Goal: Task Accomplishment & Management: Manage account settings

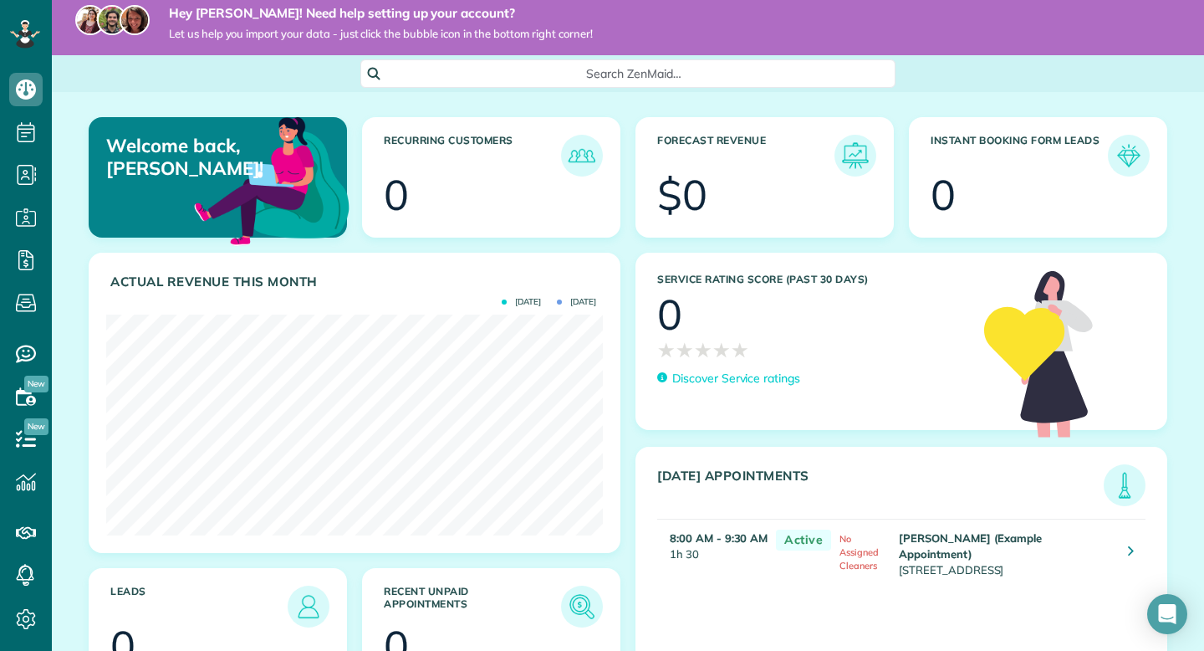
scroll to position [13, 0]
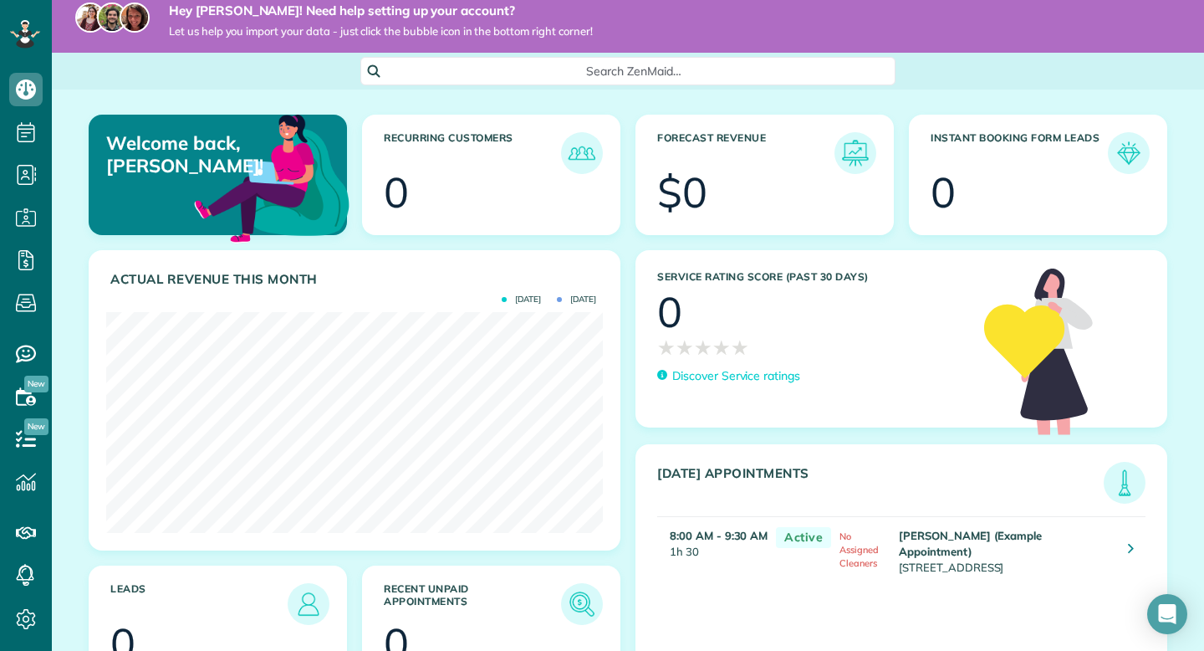
click at [481, 33] on span "Let us help you import your data - just click the bubble icon in the bottom rig…" at bounding box center [381, 31] width 424 height 14
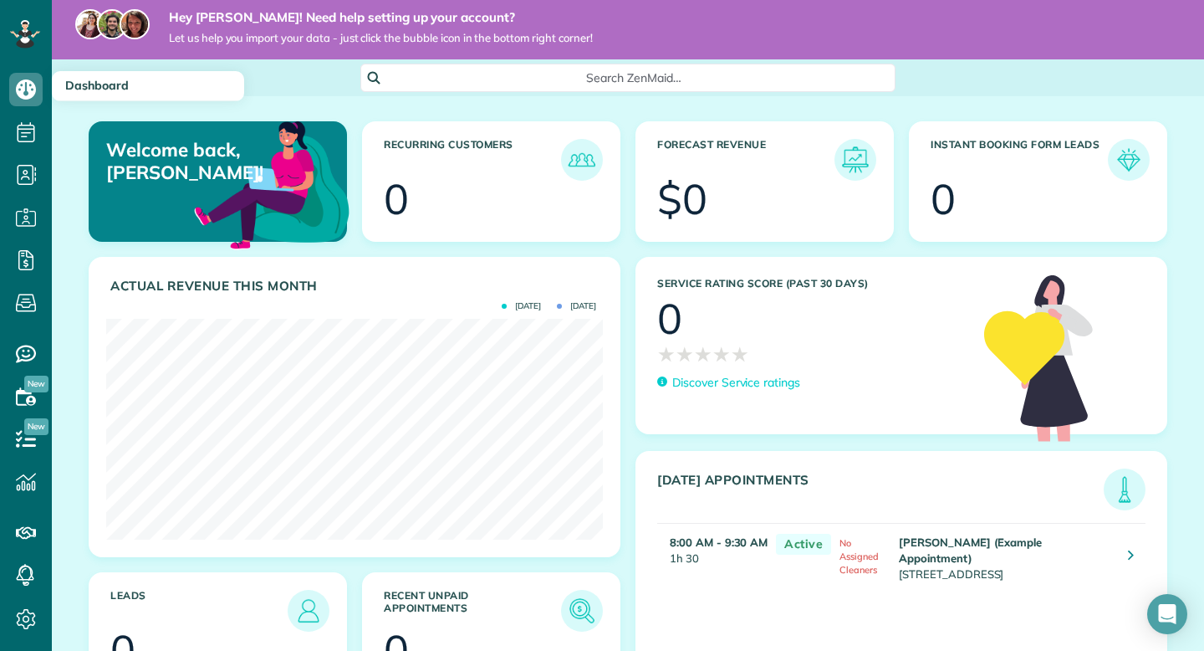
click at [123, 79] on span "Dashboard" at bounding box center [97, 85] width 64 height 15
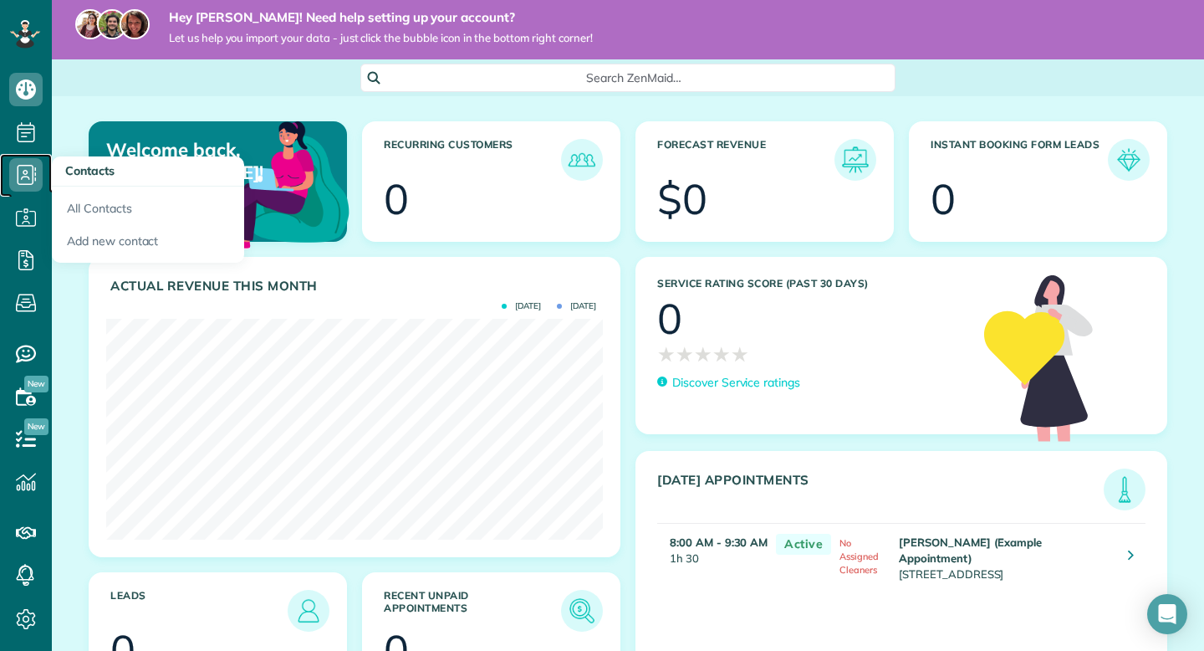
click at [35, 180] on use at bounding box center [27, 175] width 19 height 20
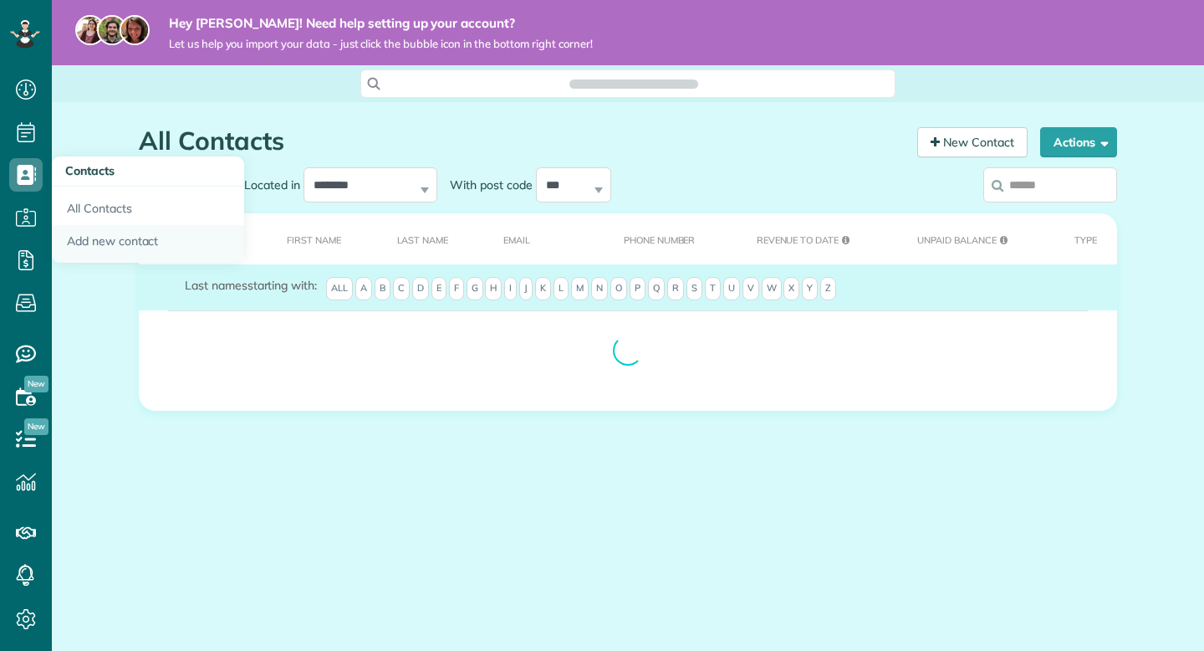
scroll to position [8, 8]
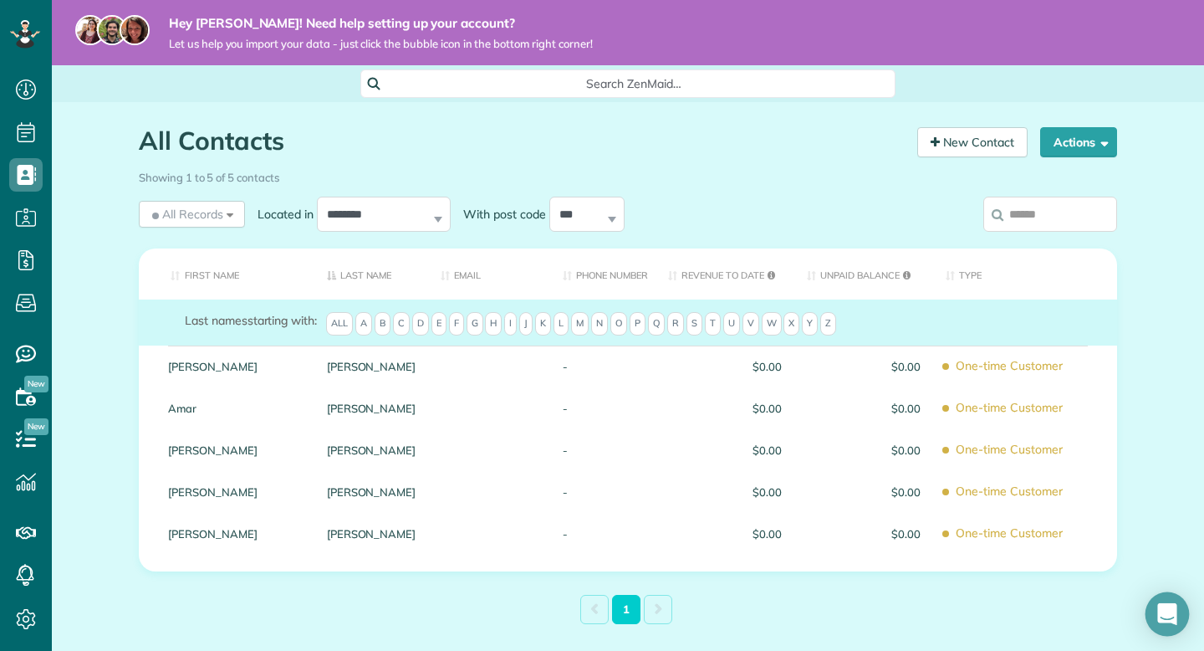
click at [1180, 617] on div "Open Intercom Messenger" at bounding box center [1168, 614] width 44 height 44
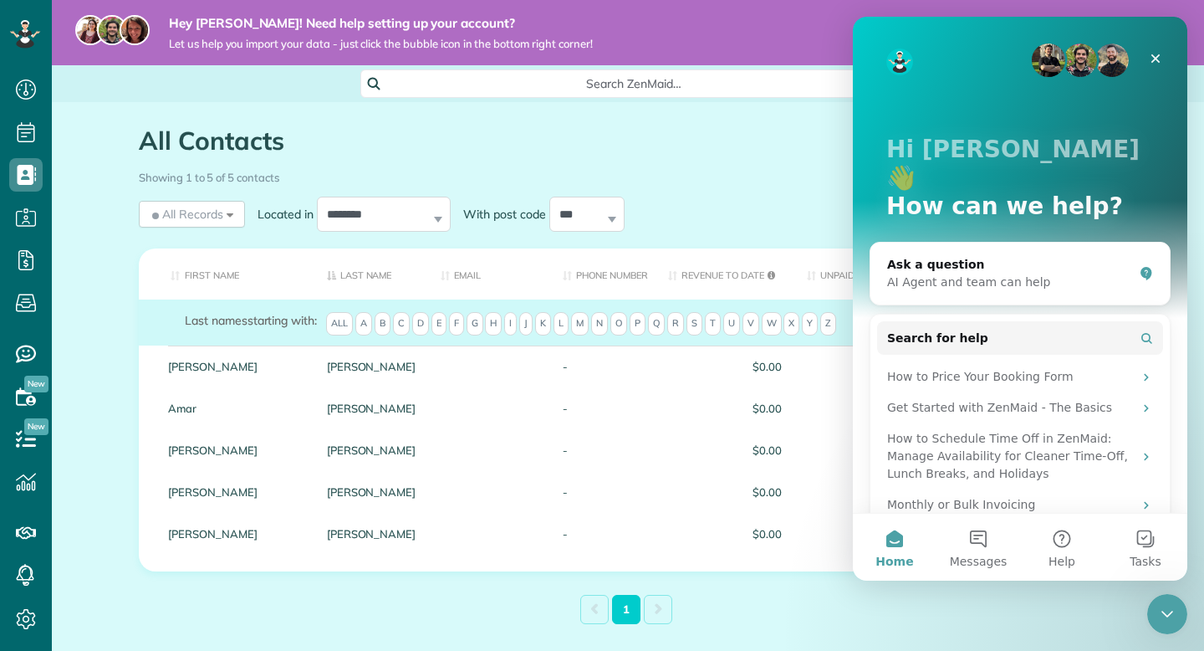
scroll to position [0, 0]
click at [1063, 273] on div "AI Agent and team can help" at bounding box center [1010, 282] width 246 height 18
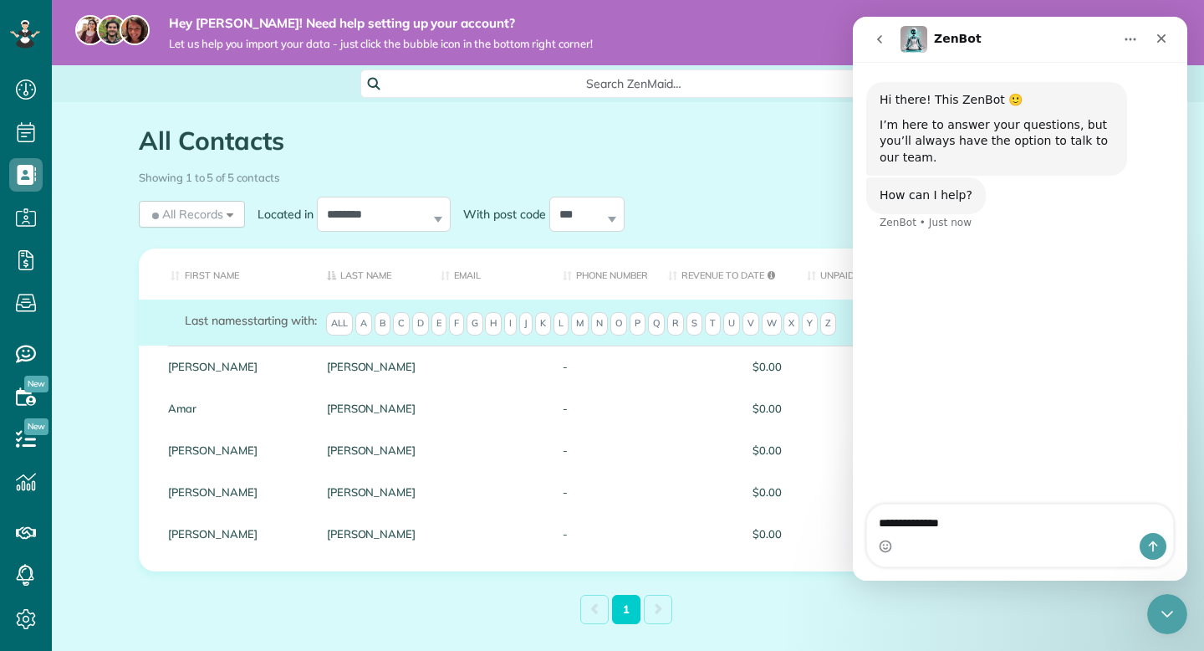
type textarea "**********"
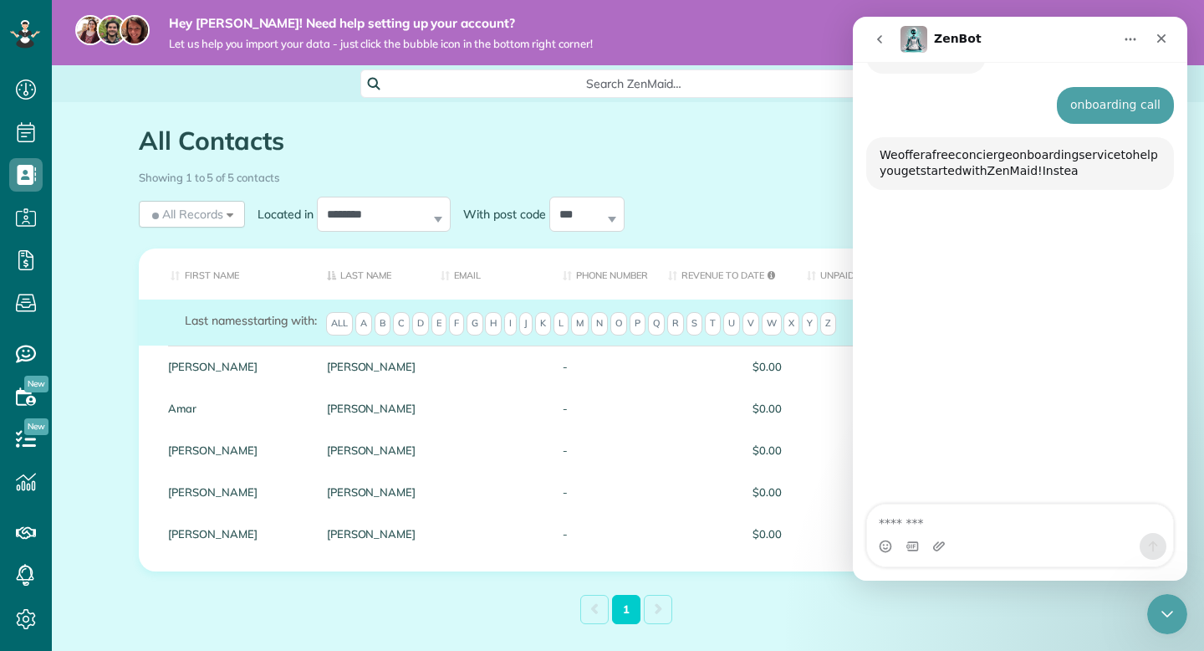
scroll to position [170, 0]
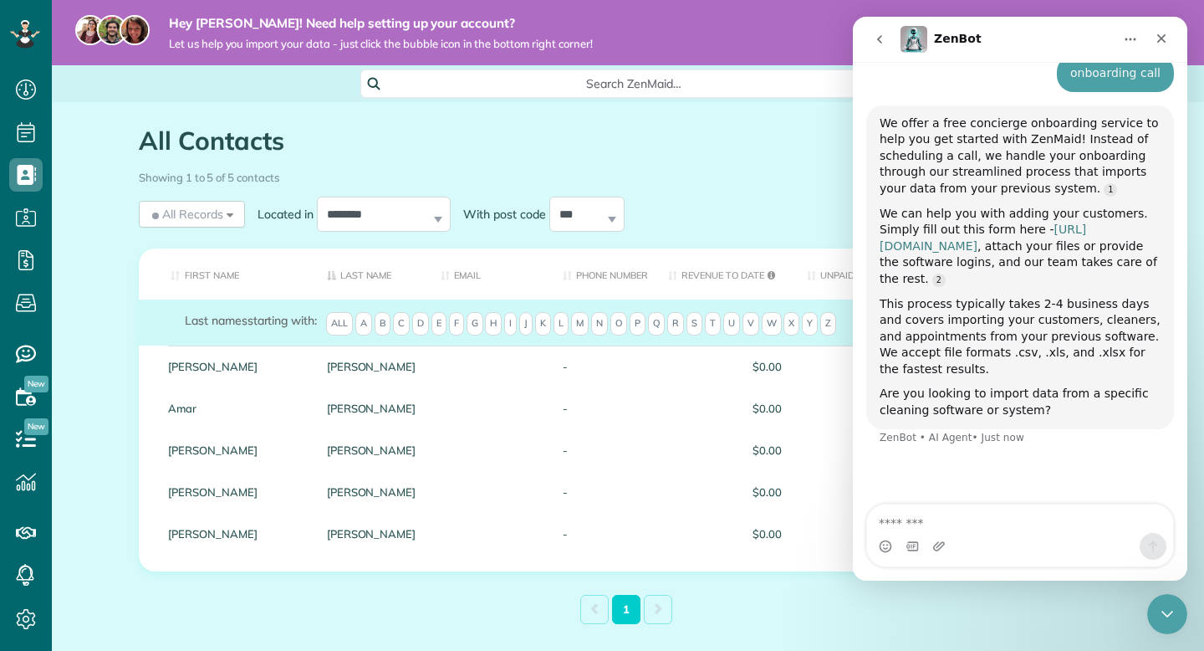
click at [1083, 241] on link "https://www.zenmaid.com/concierge-onboarding-form/" at bounding box center [983, 237] width 207 height 30
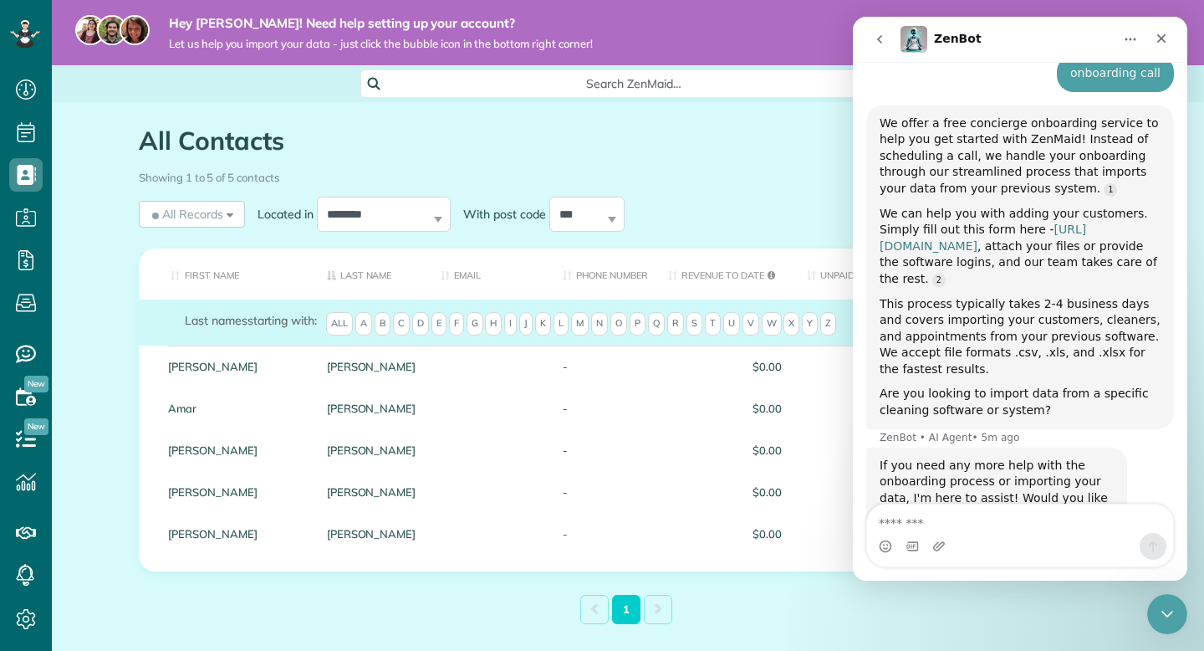
scroll to position [205, 0]
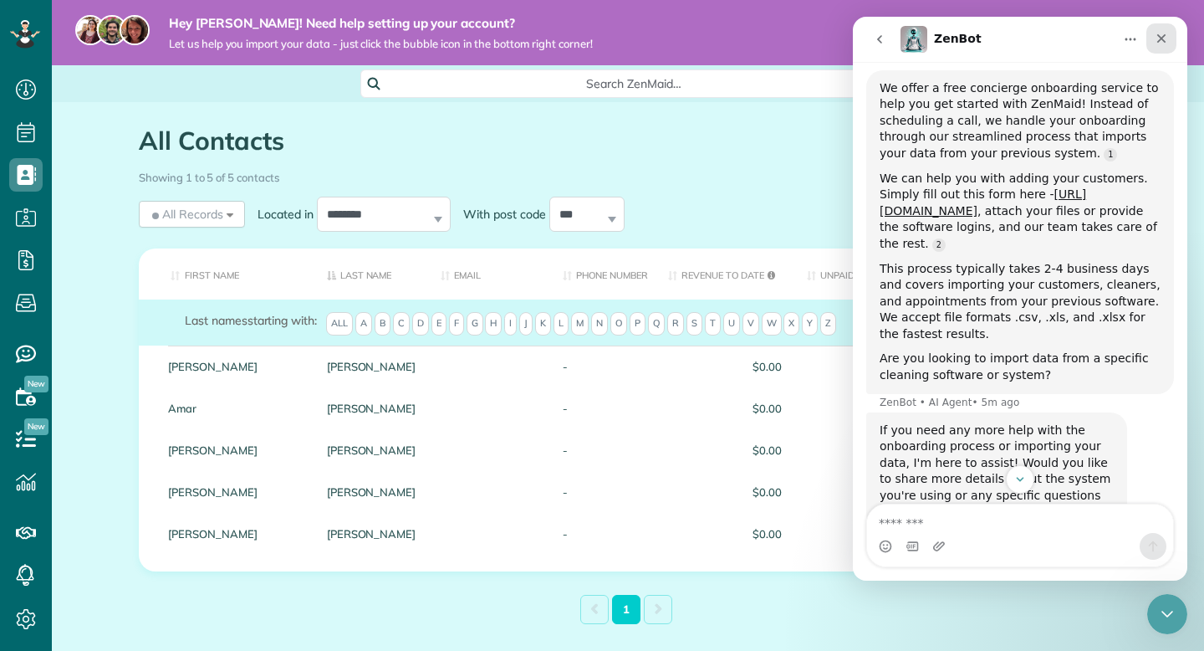
click at [1162, 48] on div "Close" at bounding box center [1161, 38] width 30 height 30
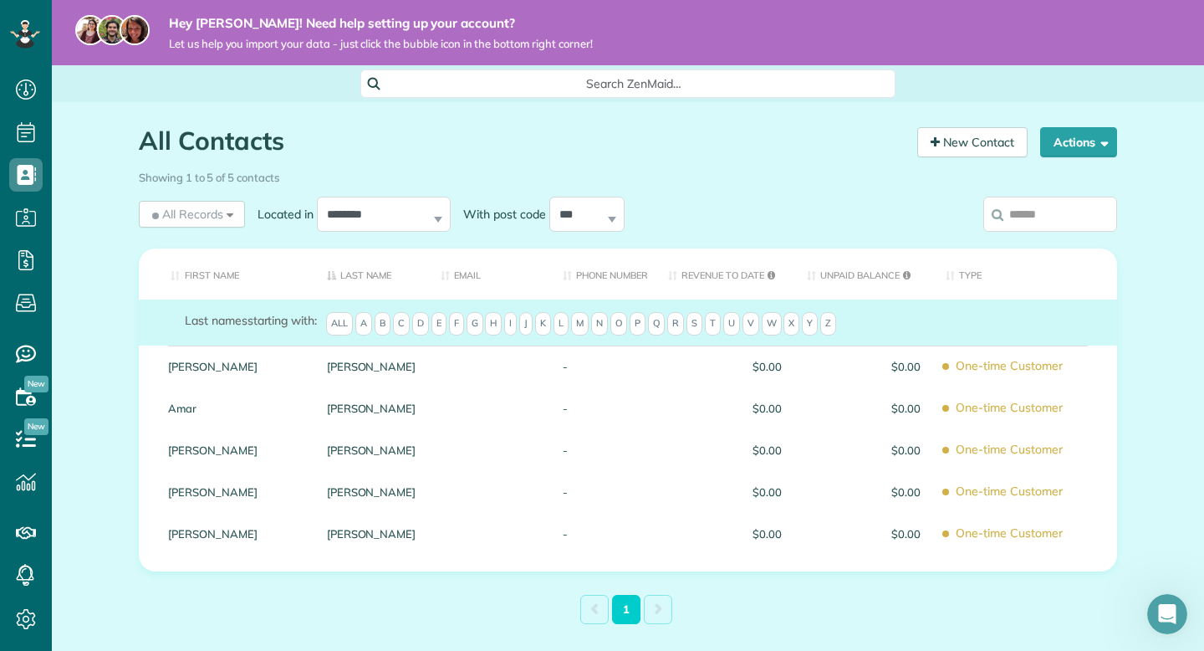
scroll to position [236, 0]
click at [1161, 615] on icon "Open Intercom Messenger" at bounding box center [1165, 612] width 28 height 28
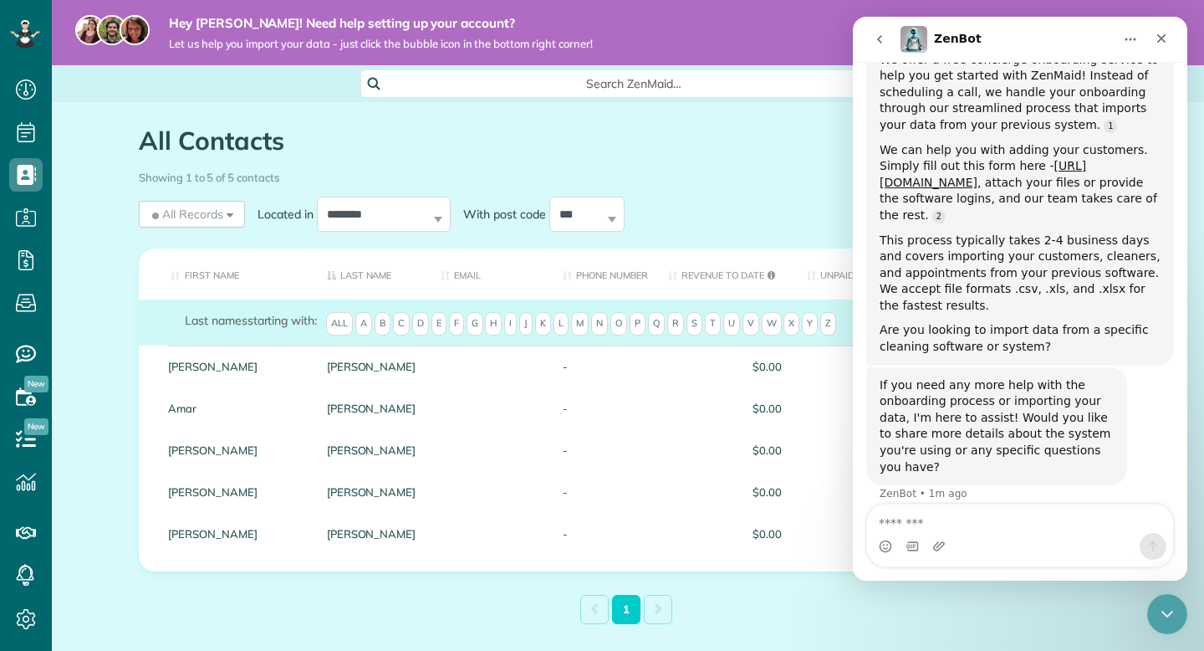
click at [878, 48] on button "go back" at bounding box center [880, 39] width 32 height 32
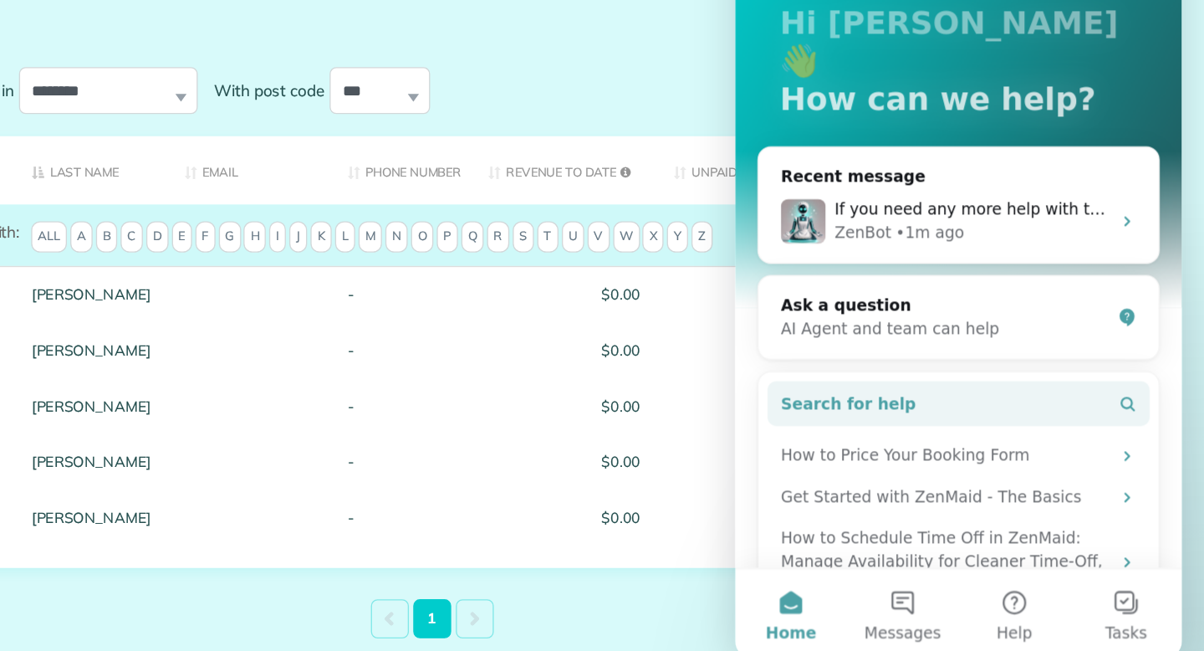
scroll to position [69, 0]
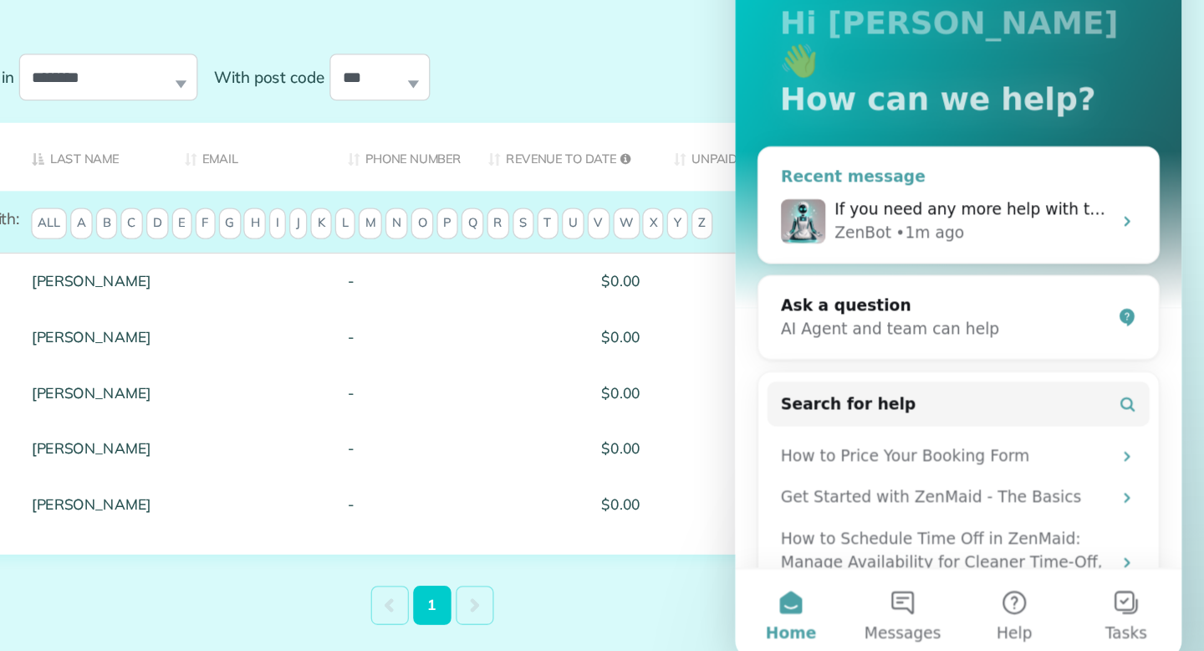
click at [975, 142] on div "ZenBot • 1m ago" at bounding box center [912, 151] width 206 height 18
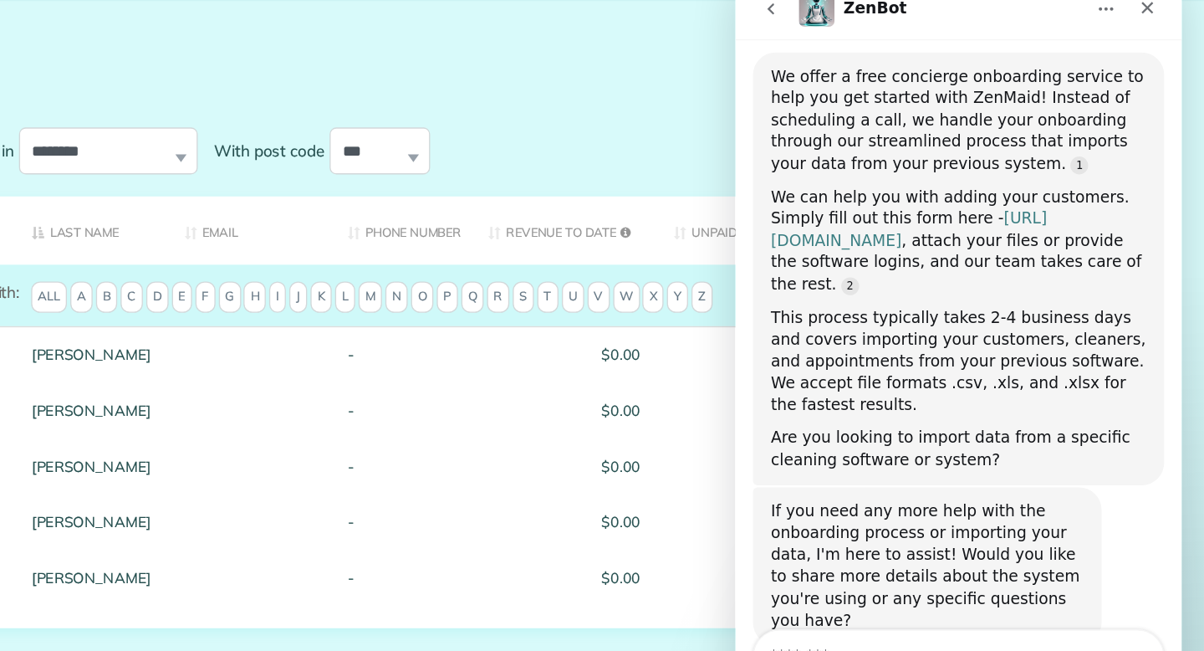
scroll to position [236, 0]
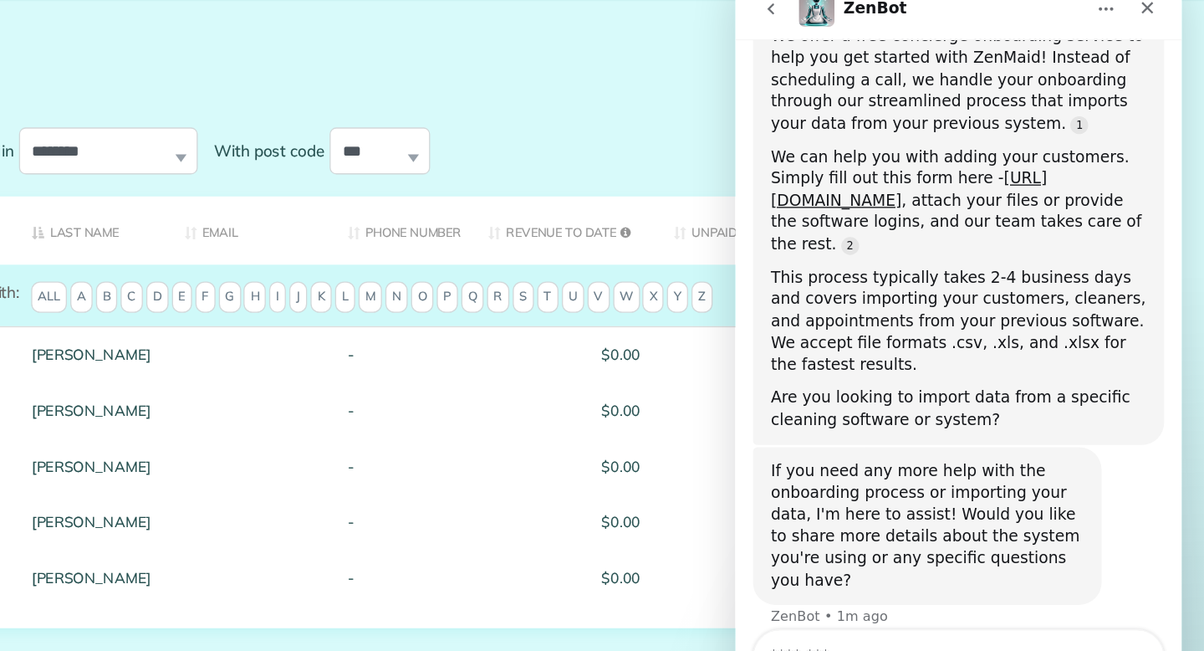
click at [763, 2] on icon "go back" at bounding box center [761, 1] width 13 height 13
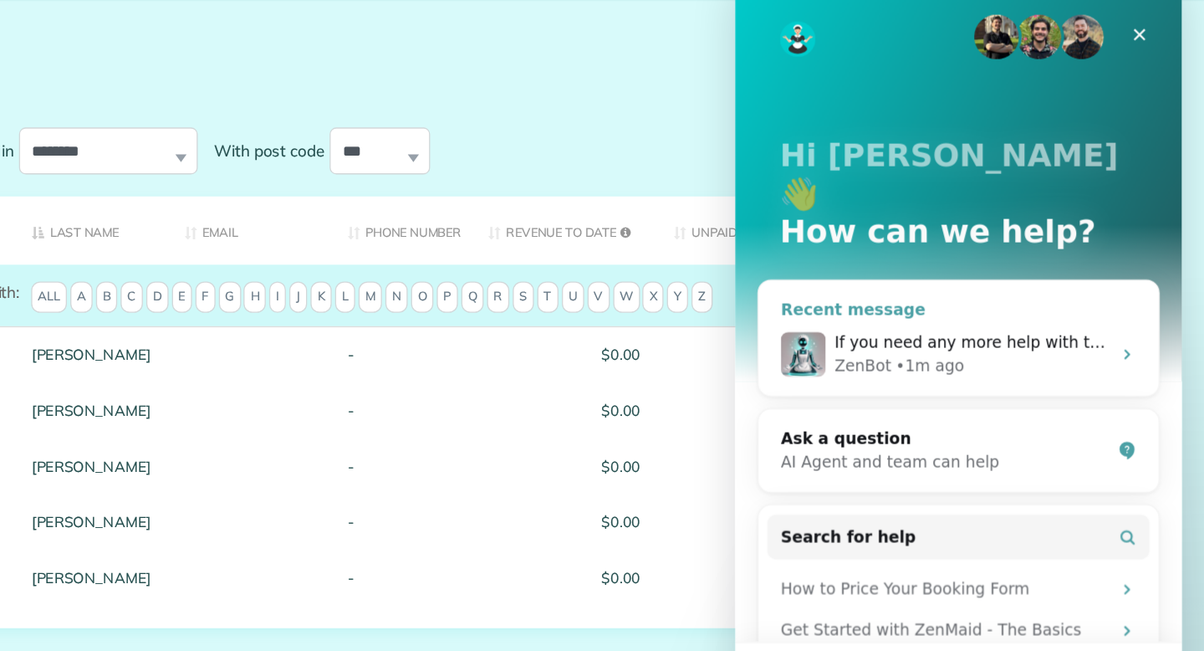
scroll to position [79, 0]
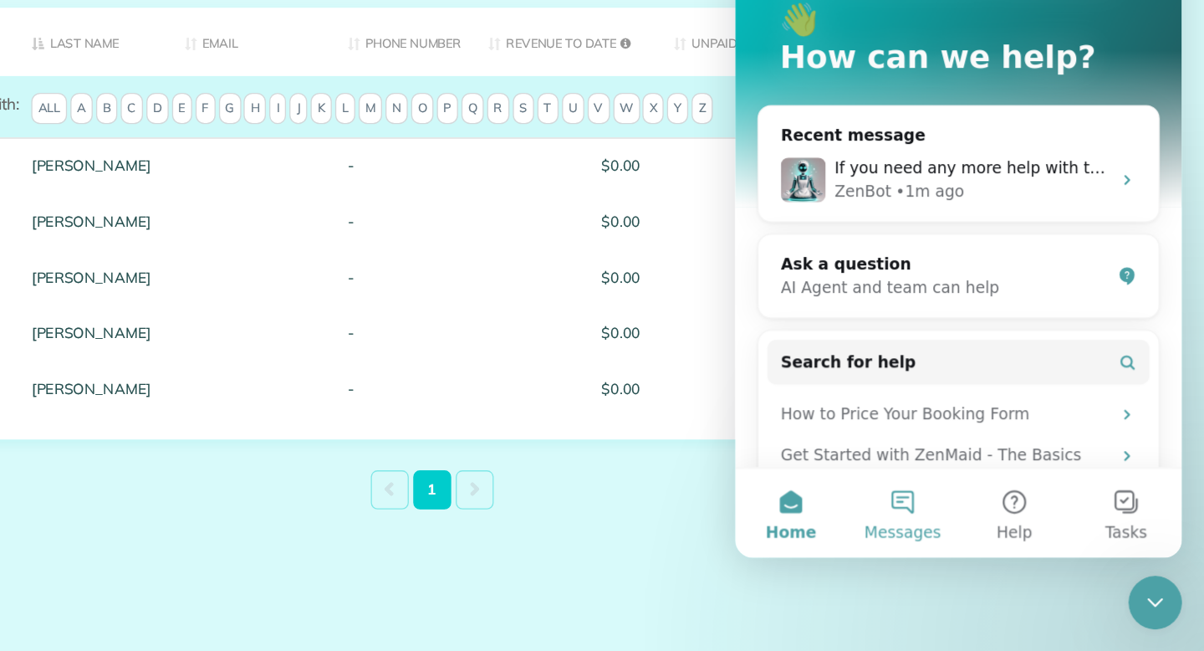
click at [865, 344] on span "Messages" at bounding box center [861, 350] width 58 height 12
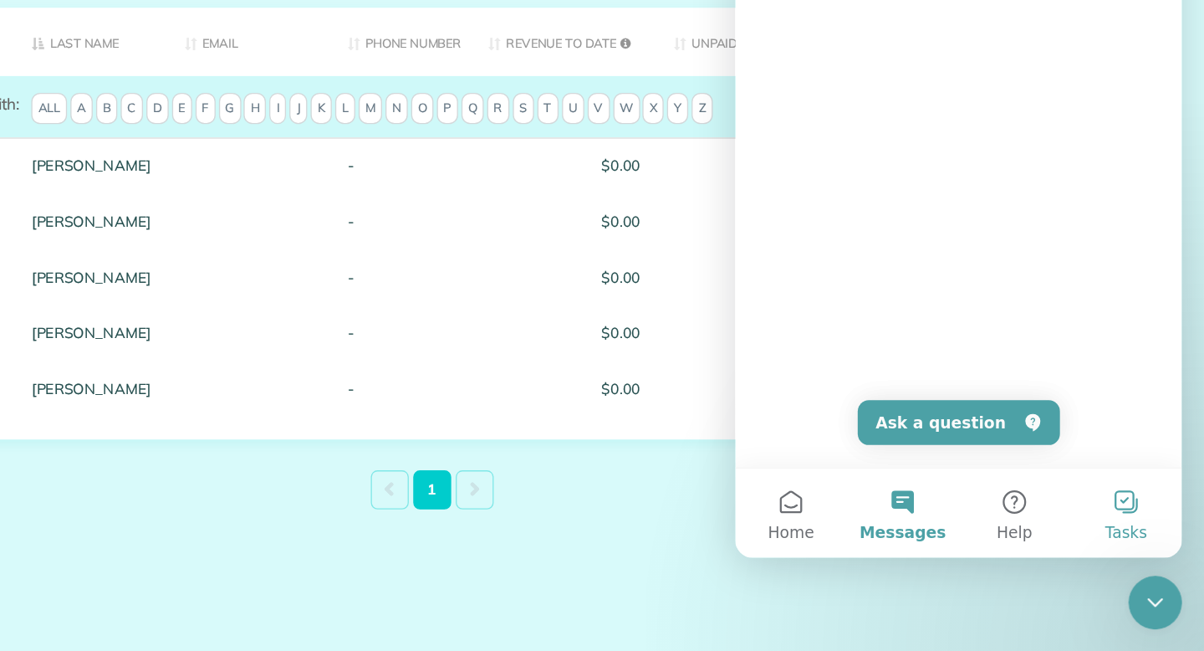
click at [1018, 332] on button "Tasks" at bounding box center [1028, 335] width 84 height 67
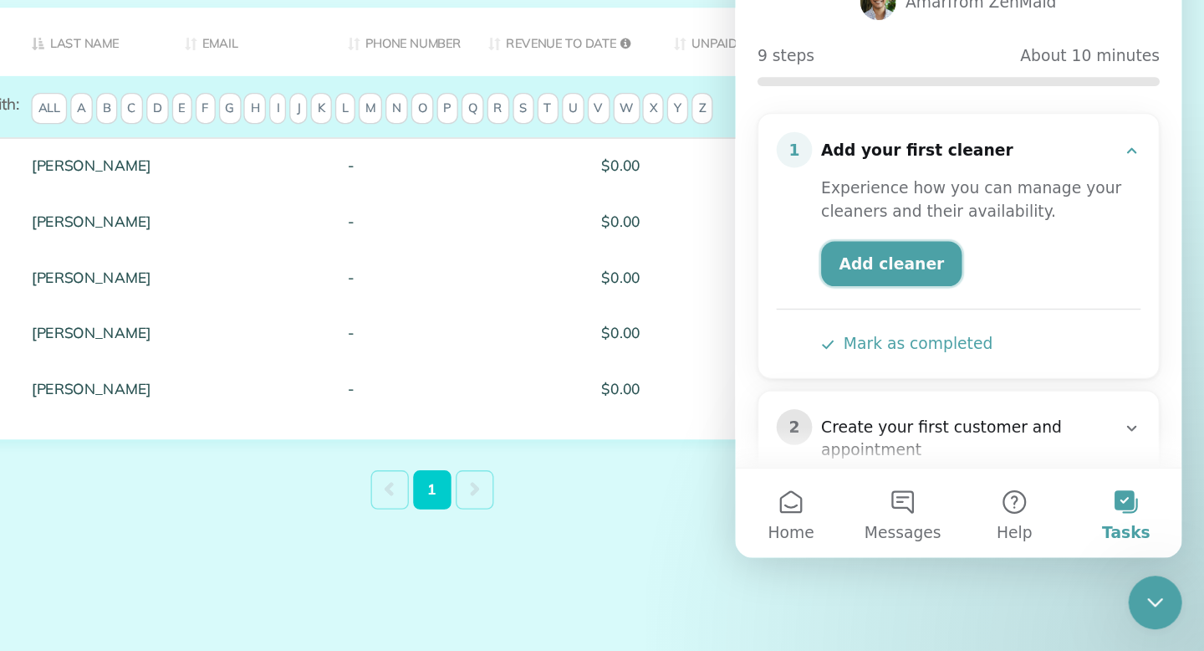
click at [886, 153] on link "Add cleaner" at bounding box center [851, 148] width 105 height 33
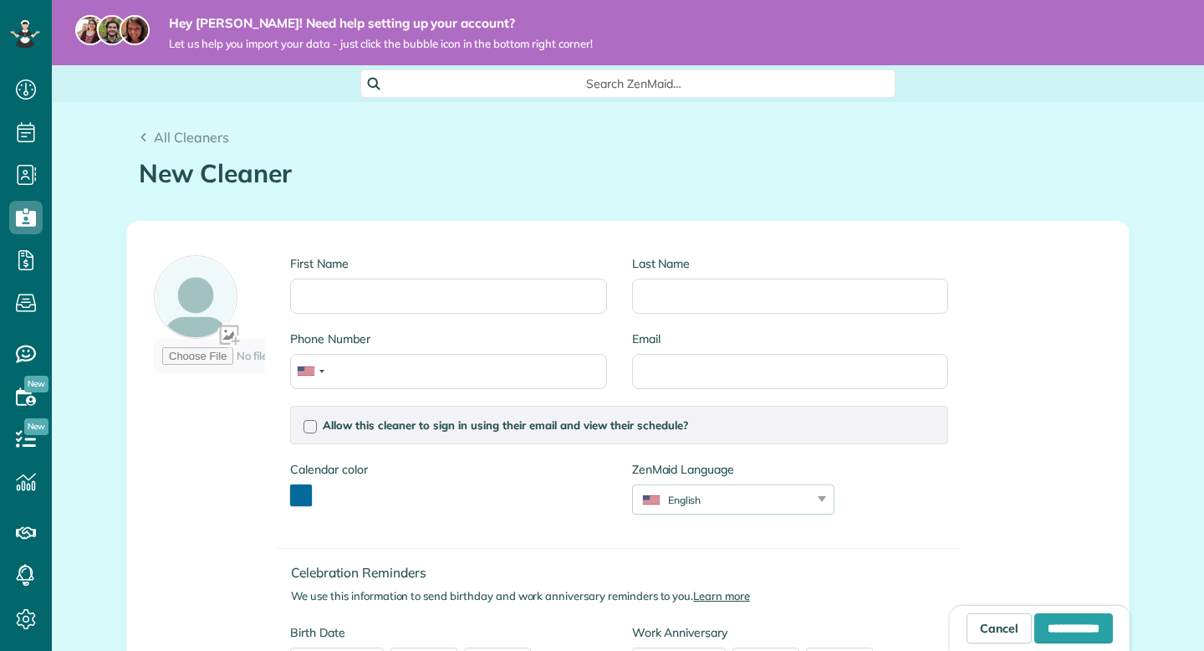
scroll to position [8, 8]
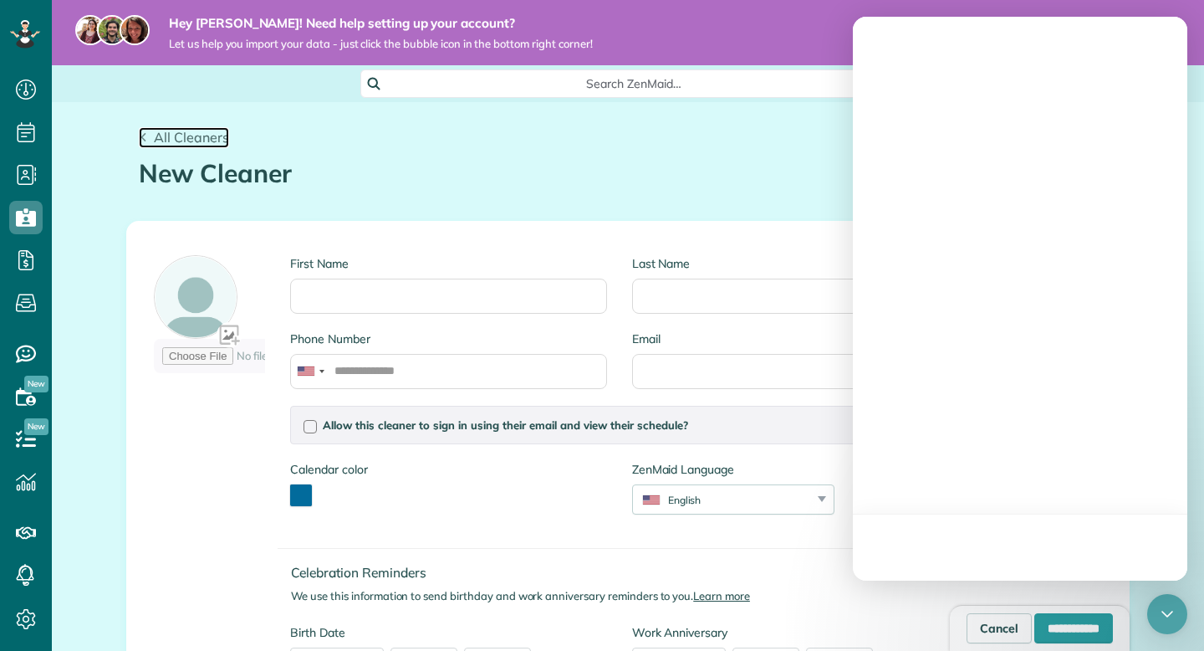
click at [183, 135] on span "All Cleaners" at bounding box center [191, 137] width 75 height 17
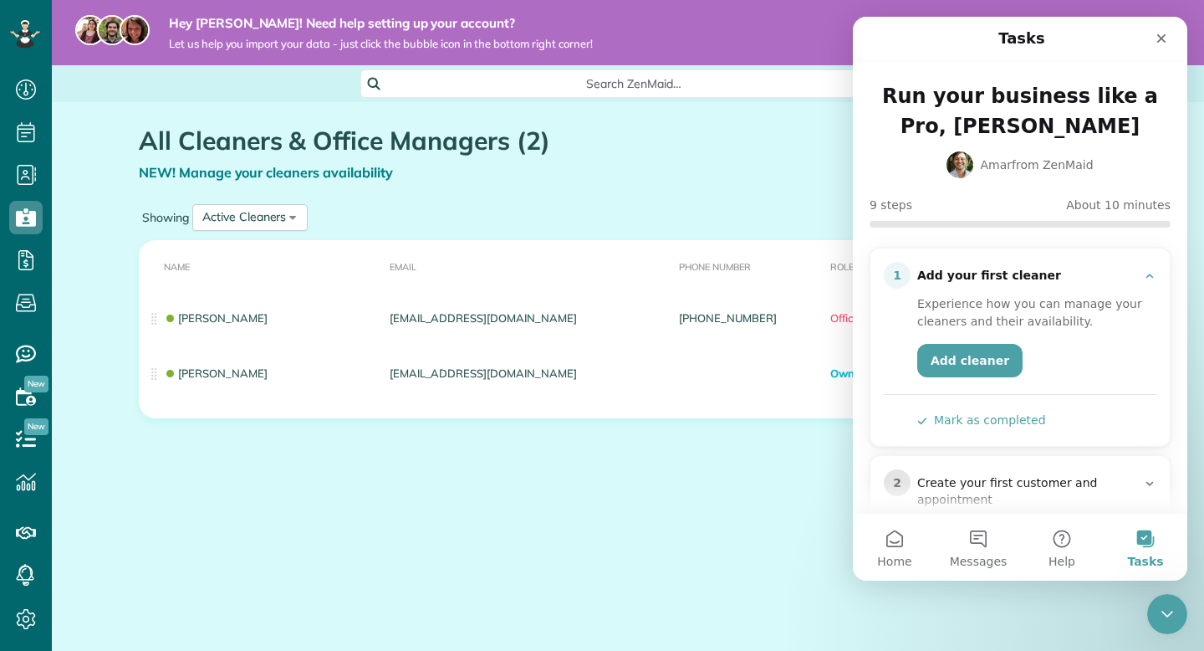
click at [994, 419] on button "Mark as completed" at bounding box center [981, 420] width 129 height 18
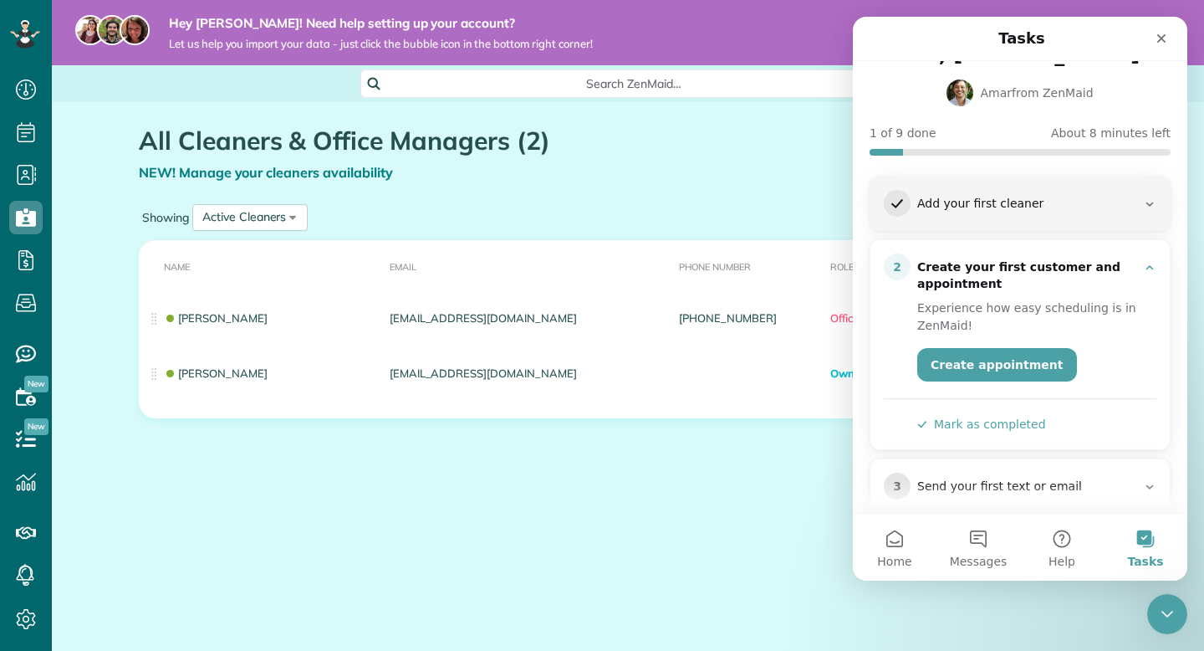
scroll to position [74, 0]
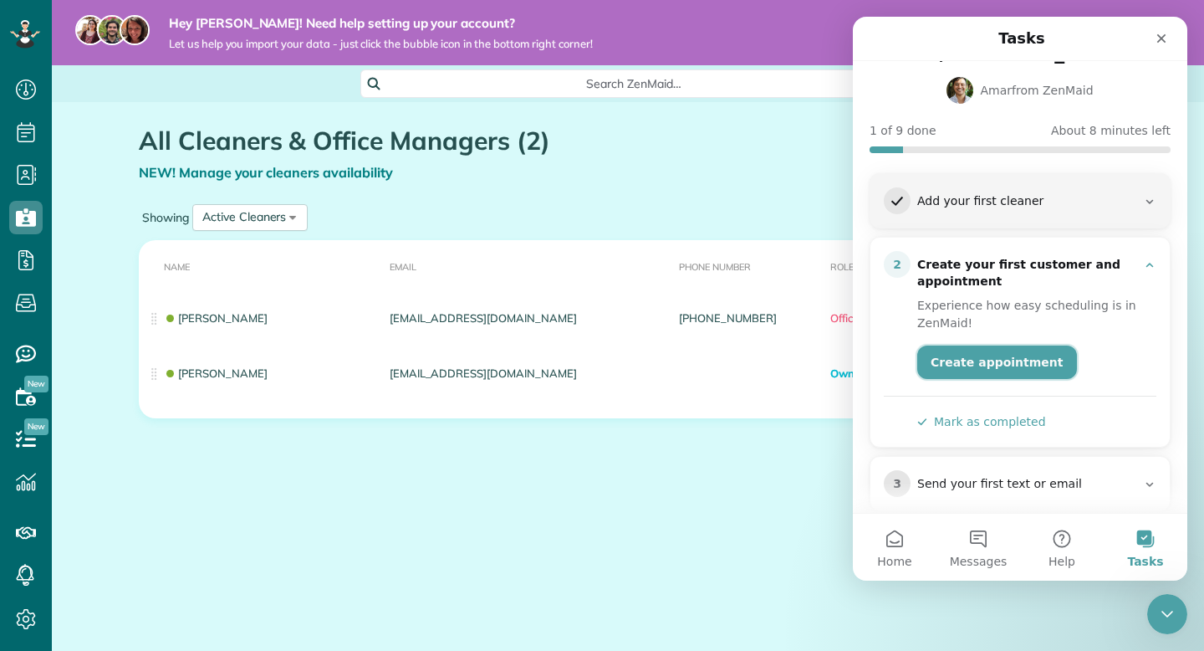
click at [1029, 360] on link "Create appointment" at bounding box center [997, 361] width 160 height 33
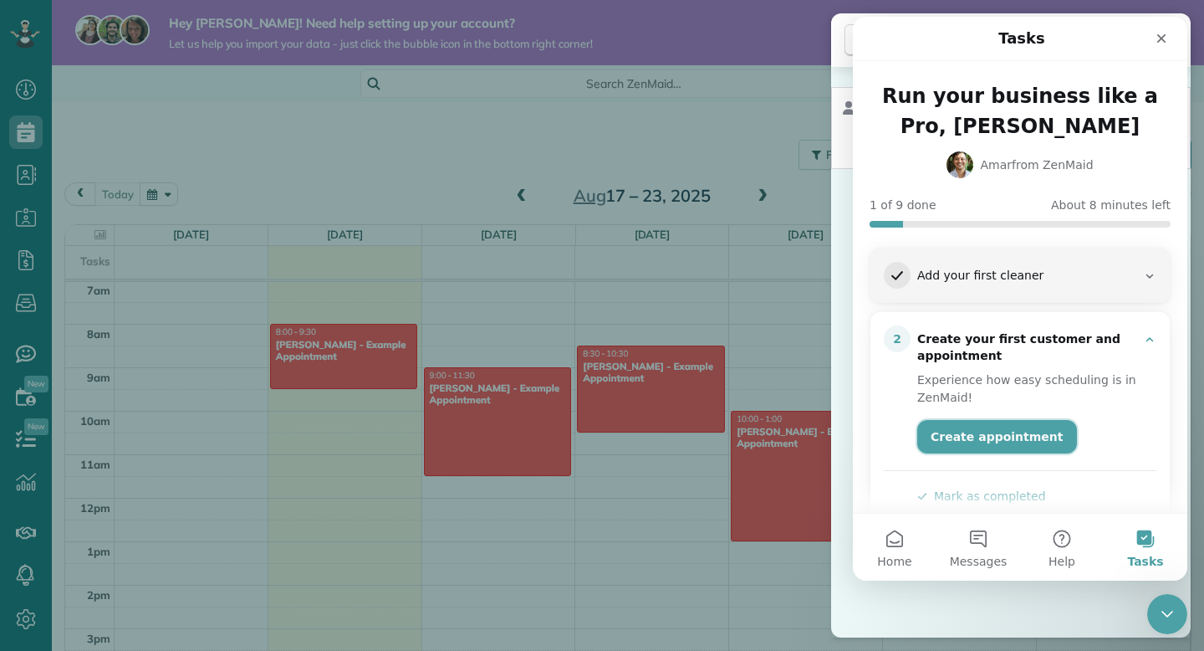
click at [1015, 442] on link "Create appointment" at bounding box center [997, 436] width 160 height 33
click at [597, 220] on div "Cancel New appointment Select a contact Add new" at bounding box center [602, 325] width 1204 height 651
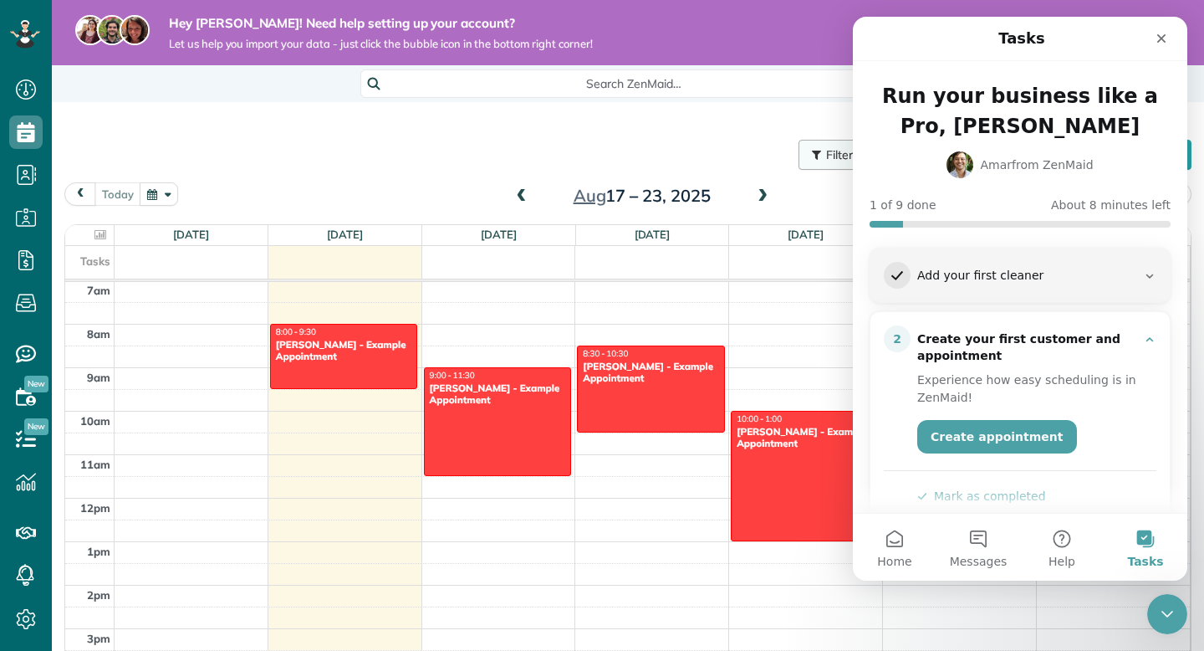
click at [814, 157] on icon "button" at bounding box center [816, 155] width 9 height 12
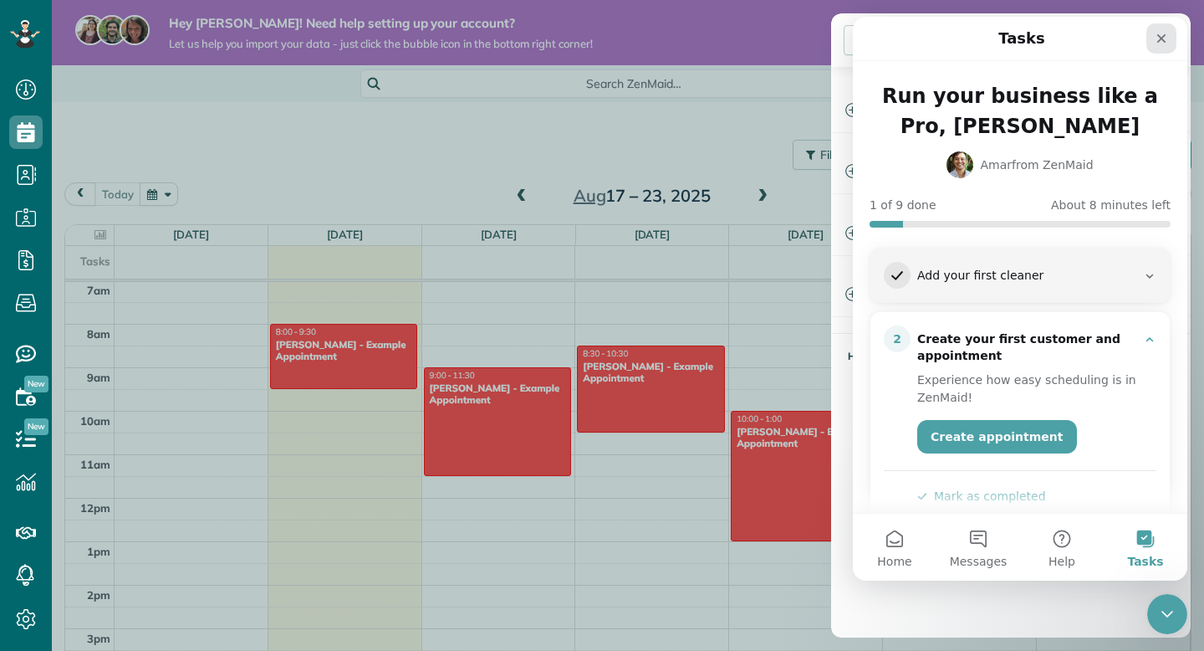
click at [1166, 36] on icon "Close" at bounding box center [1161, 38] width 13 height 13
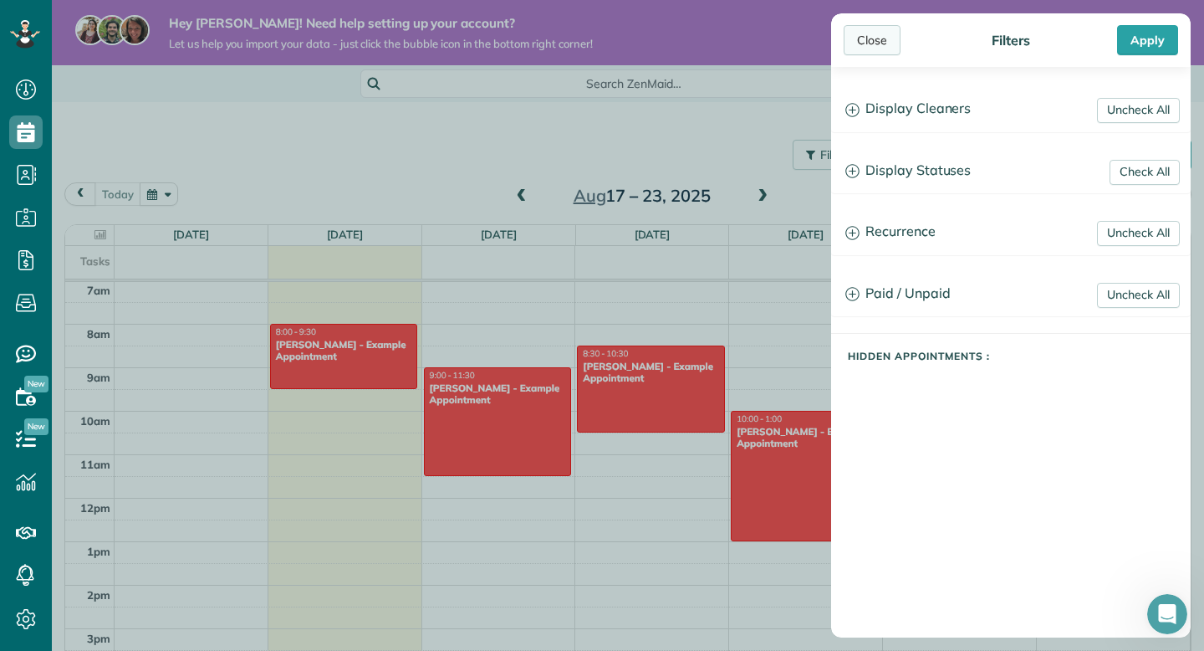
click at [884, 44] on div "Close" at bounding box center [872, 40] width 57 height 30
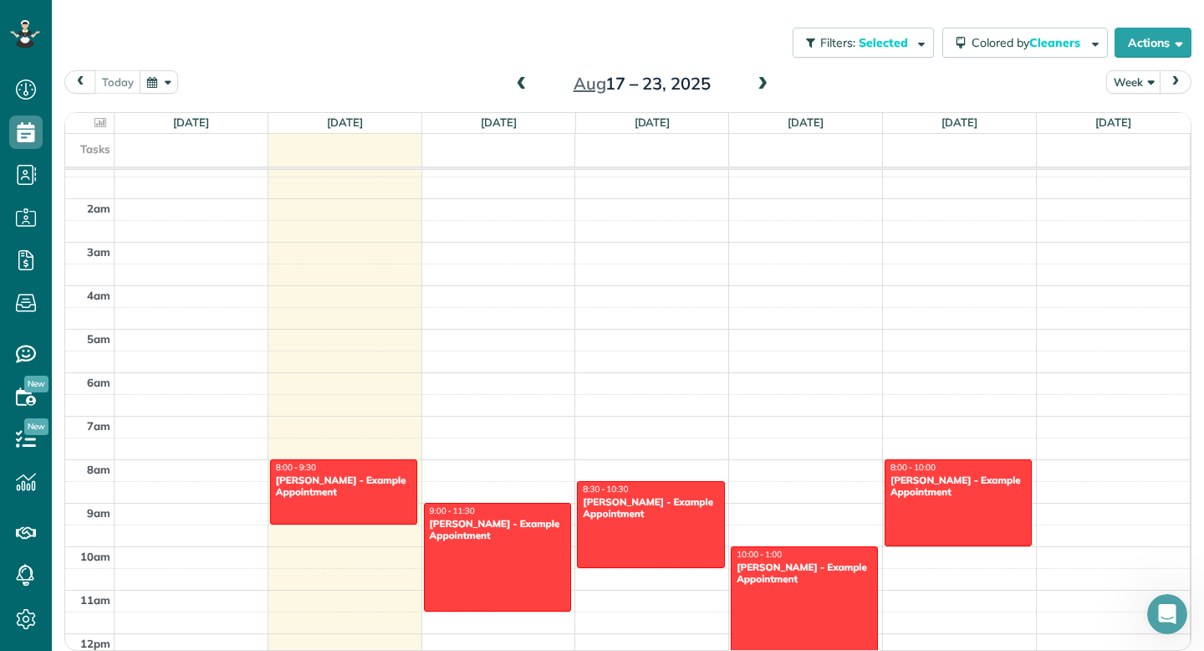
scroll to position [64, 0]
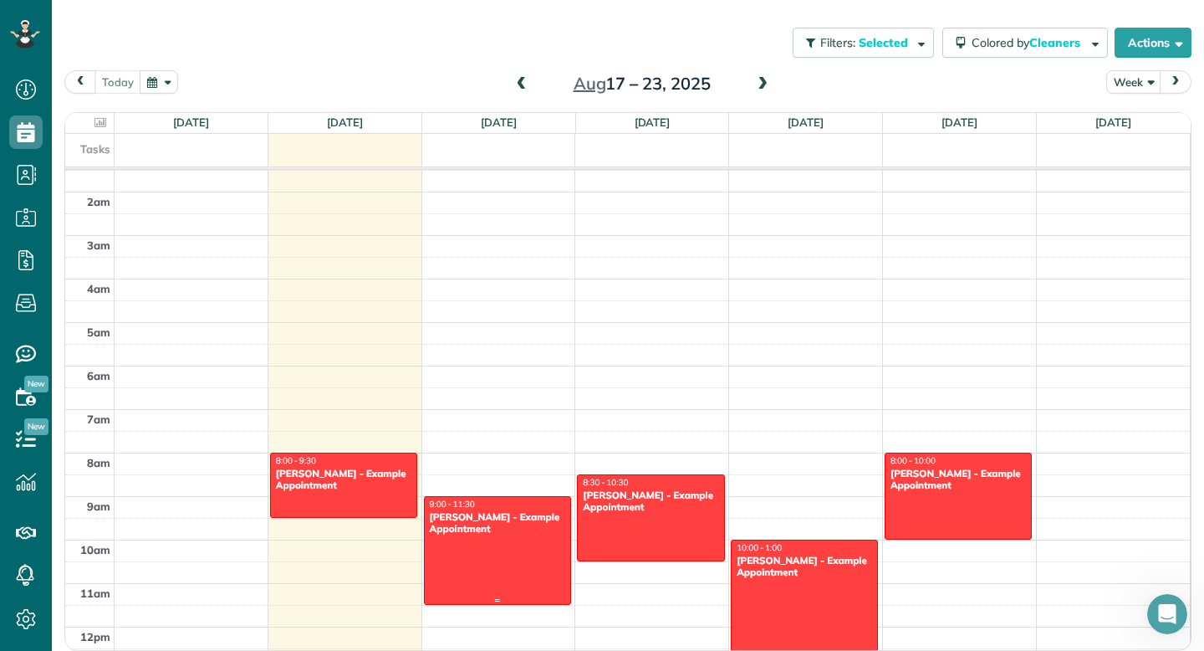
click at [518, 563] on div at bounding box center [497, 550] width 145 height 107
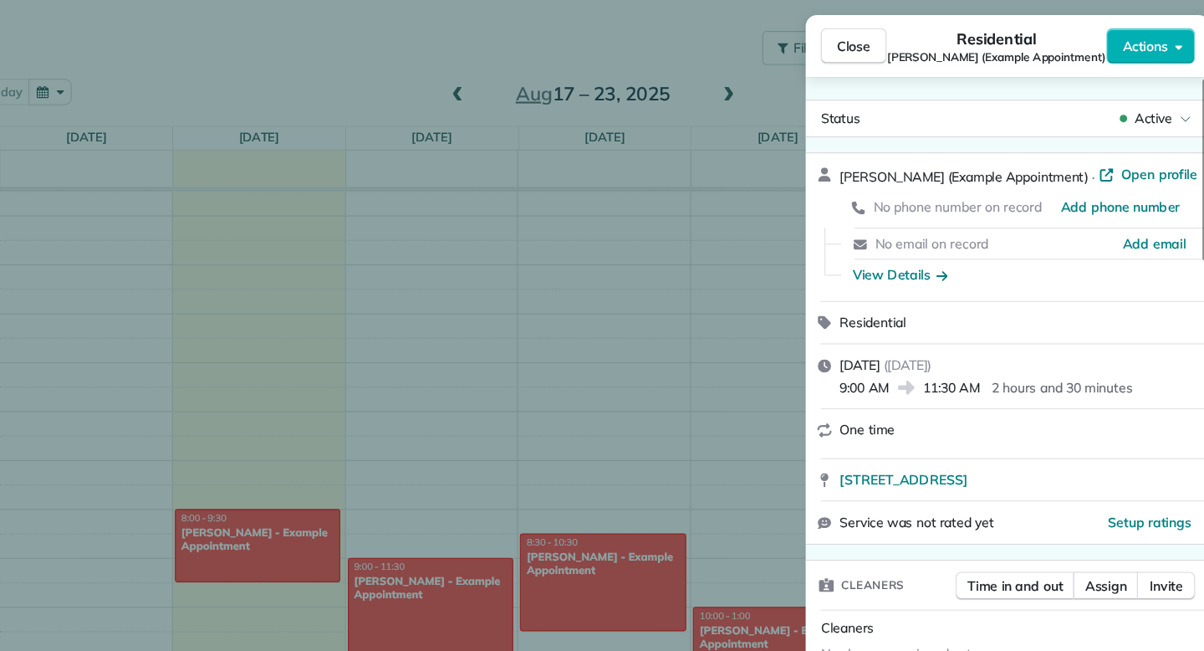
click at [1037, 286] on div "Residential" at bounding box center [1020, 286] width 319 height 17
click at [922, 285] on div "Residential" at bounding box center [1020, 286] width 319 height 17
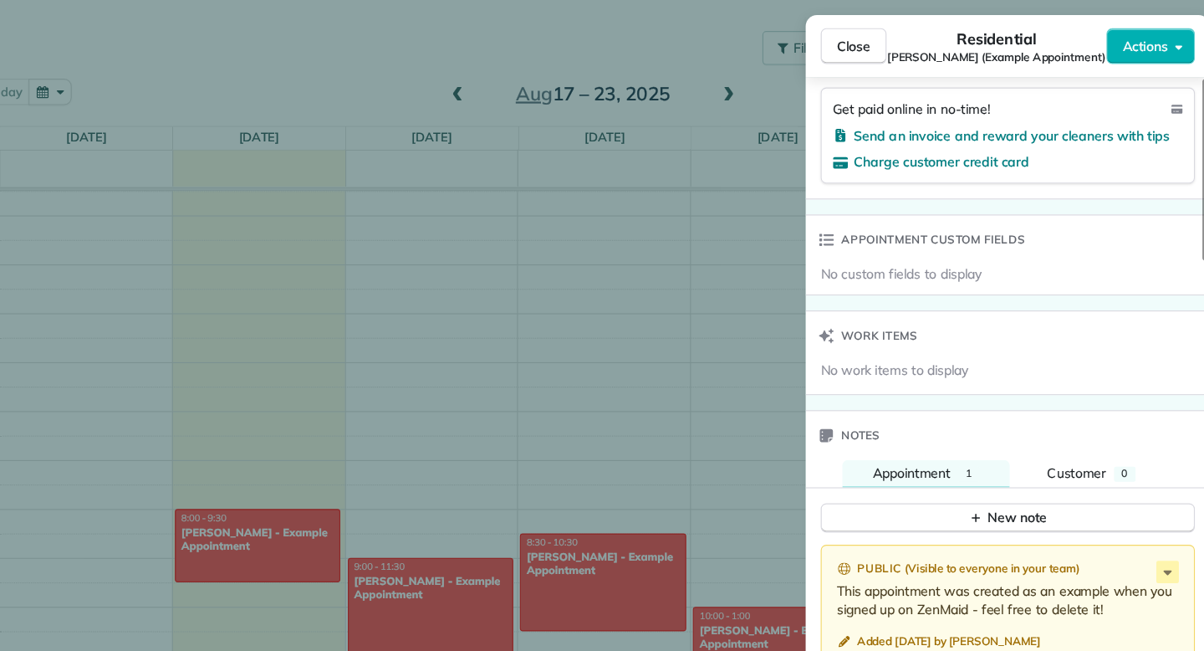
scroll to position [951, 0]
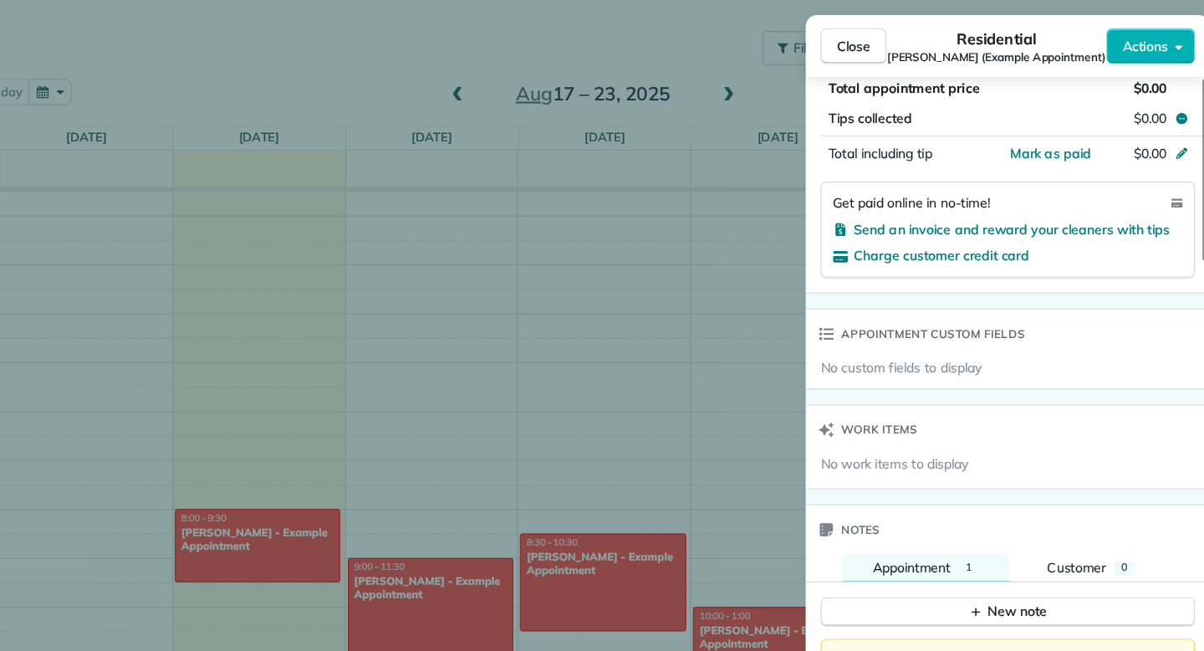
click at [978, 295] on span "Appointment custom fields" at bounding box center [945, 296] width 164 height 17
click at [916, 306] on div "Appointment custom fields" at bounding box center [934, 296] width 206 height 43
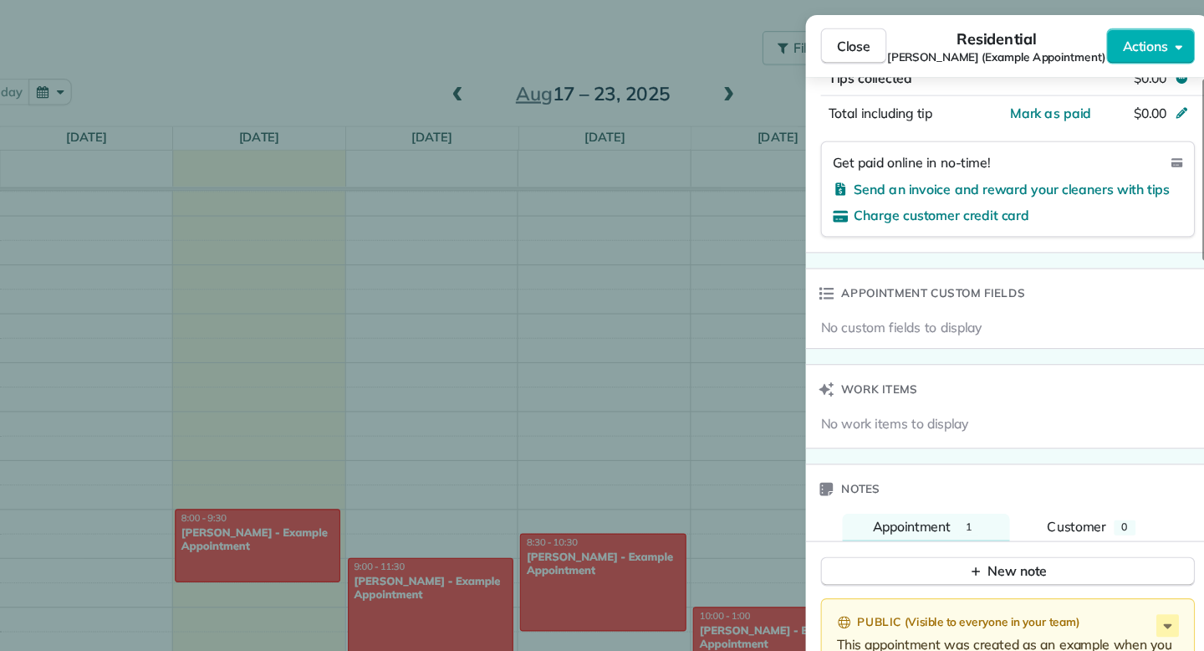
scroll to position [1003, 0]
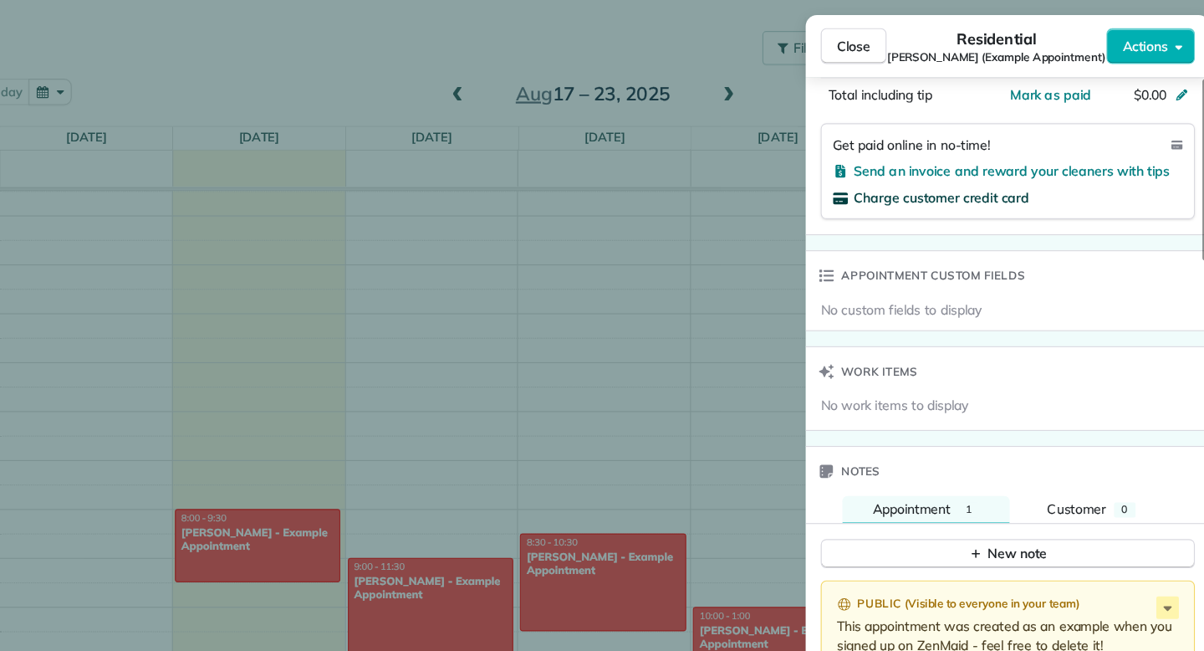
click at [1005, 181] on span "Charge customer credit card" at bounding box center [952, 175] width 156 height 15
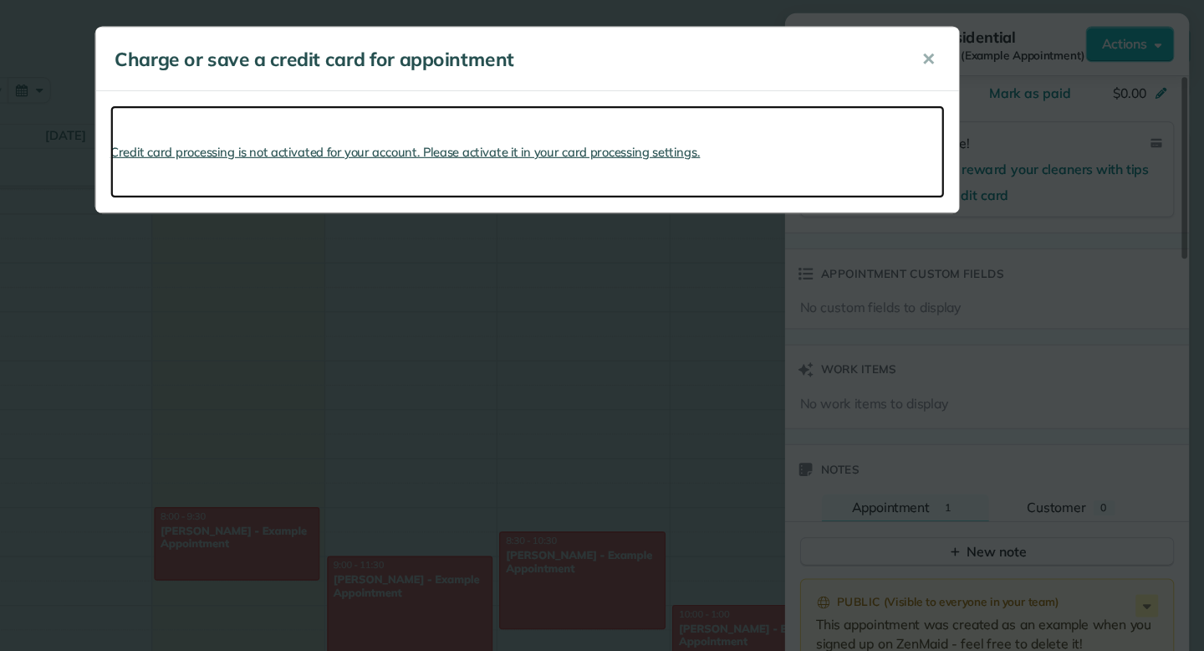
click at [722, 138] on link "Credit card processing is not activated for your account. Please activate it in…" at bounding box center [602, 136] width 743 height 83
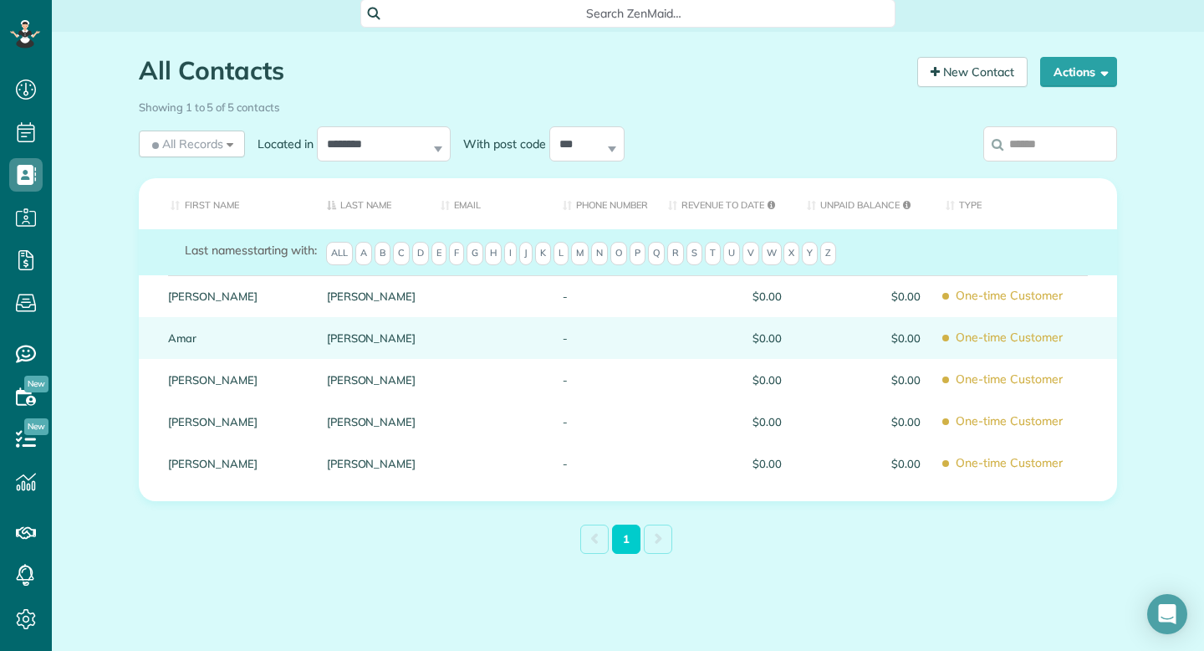
scroll to position [72, 0]
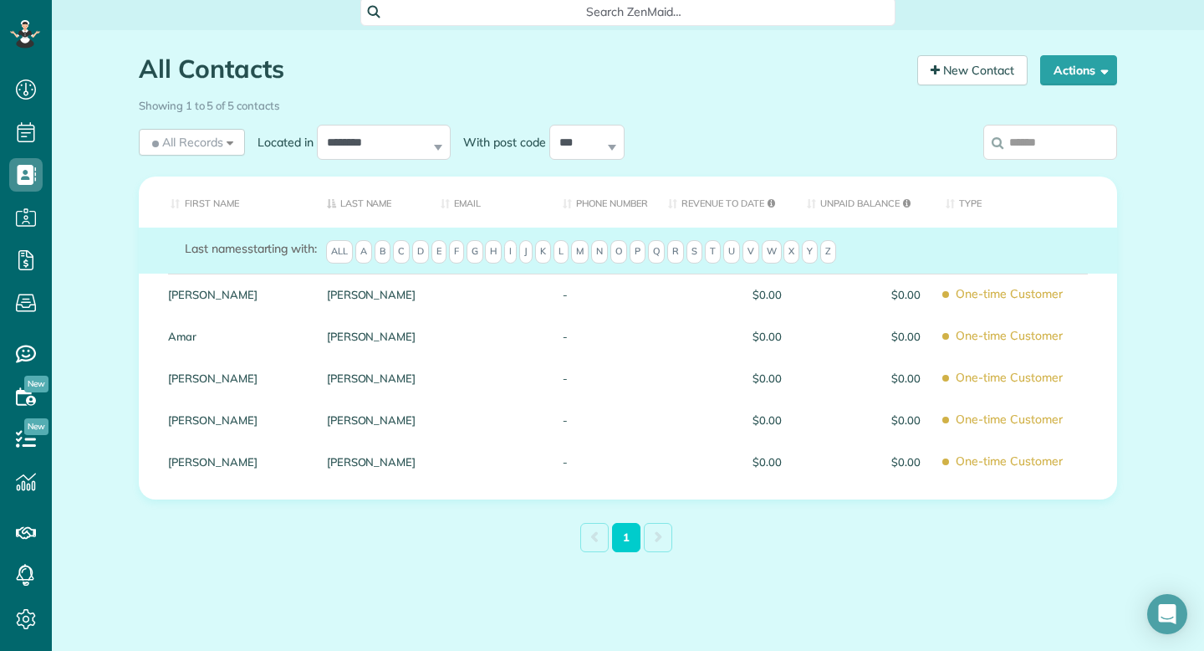
click at [343, 254] on span "All" at bounding box center [339, 251] width 27 height 23
click at [346, 251] on span "All" at bounding box center [339, 251] width 27 height 23
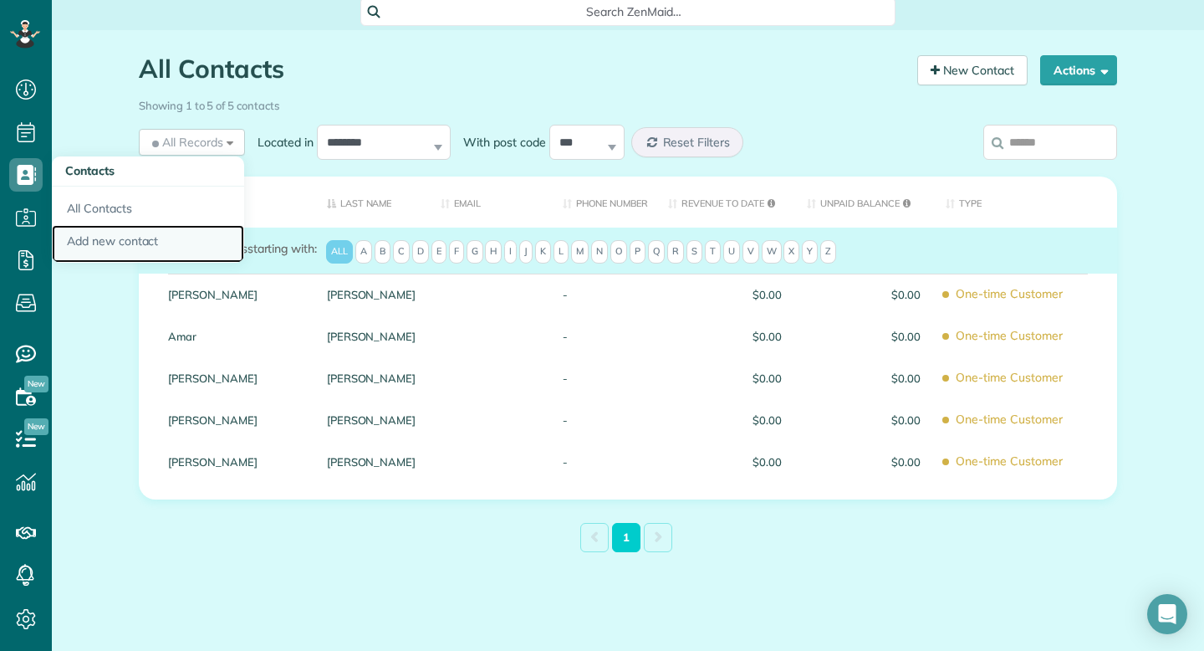
click at [113, 244] on link "Add new contact" at bounding box center [148, 244] width 192 height 38
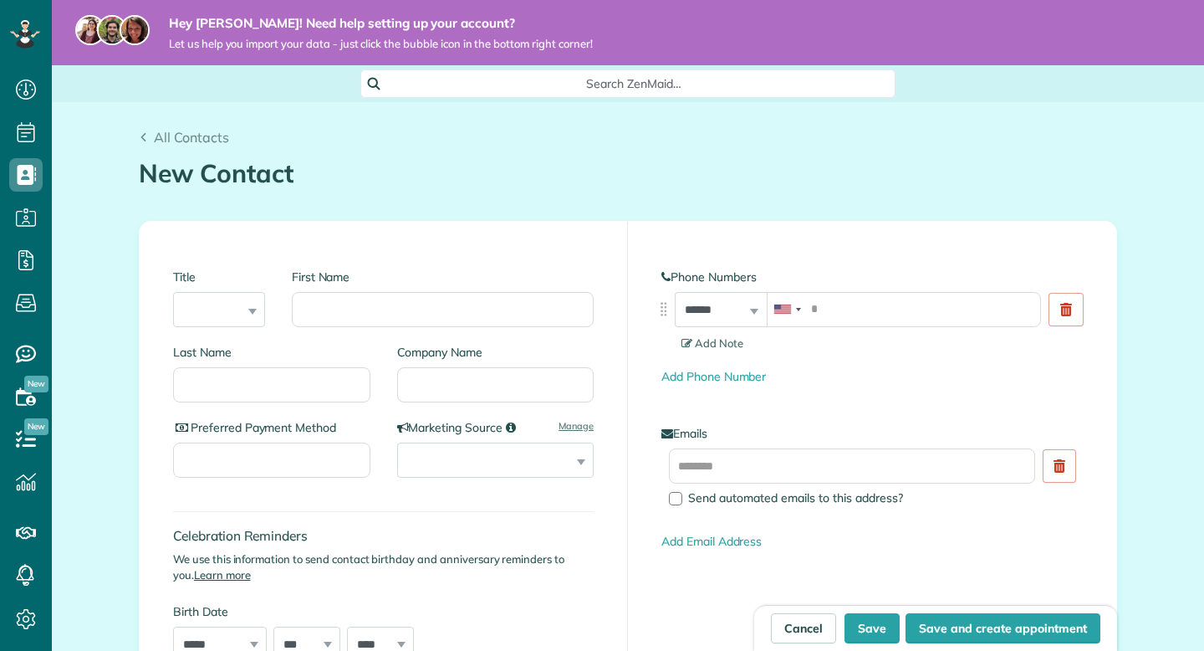
scroll to position [1429, 0]
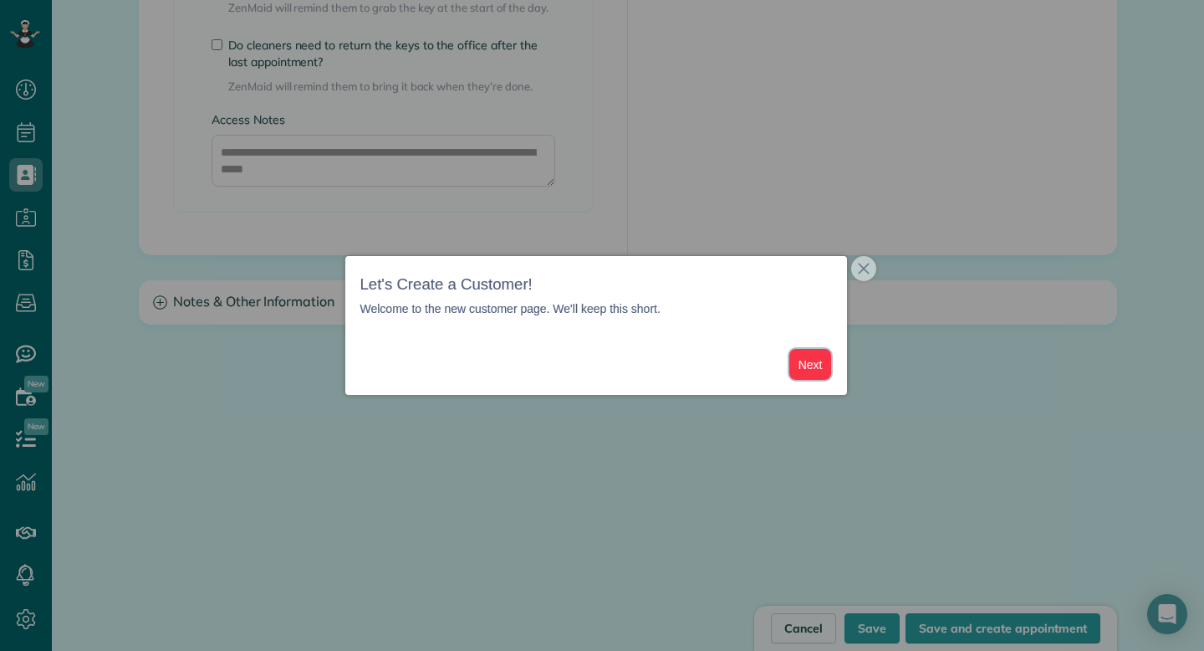
click at [827, 366] on button "Next" at bounding box center [810, 364] width 43 height 31
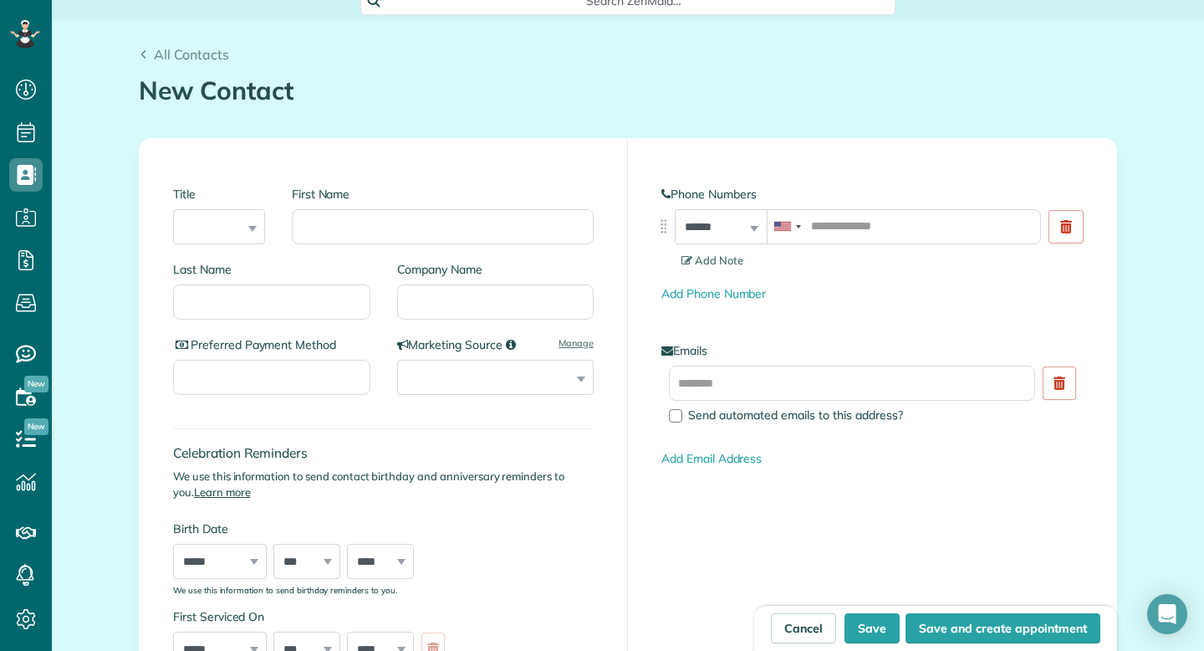
scroll to position [2, 0]
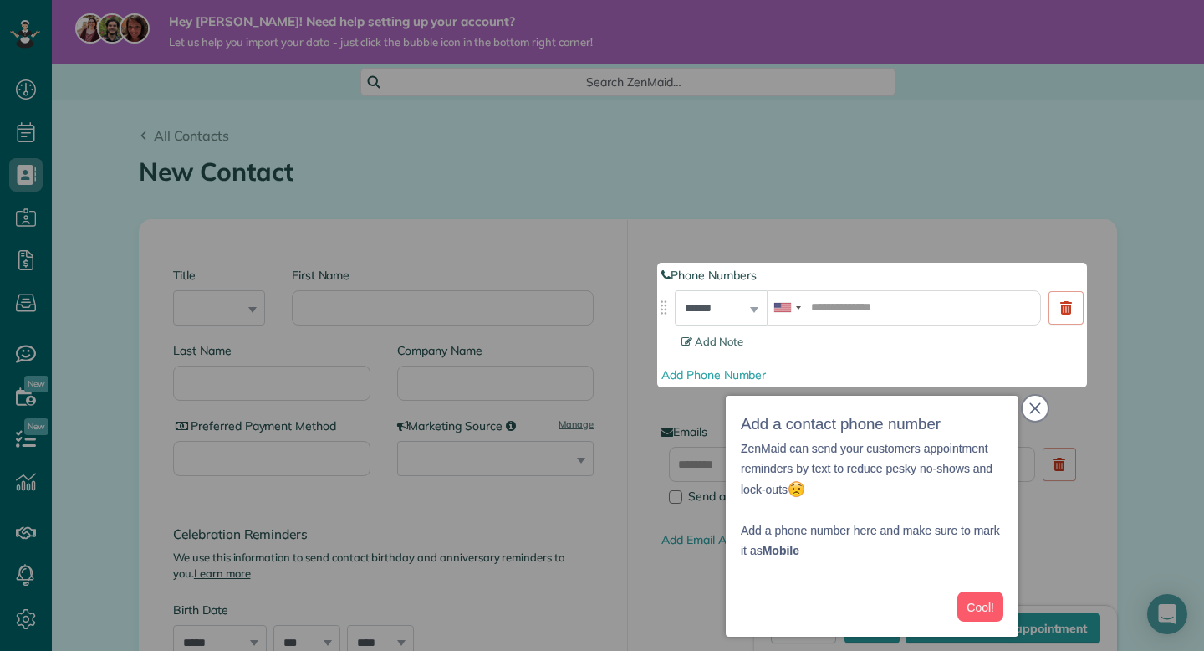
click at [1037, 411] on icon "close," at bounding box center [1035, 408] width 12 height 12
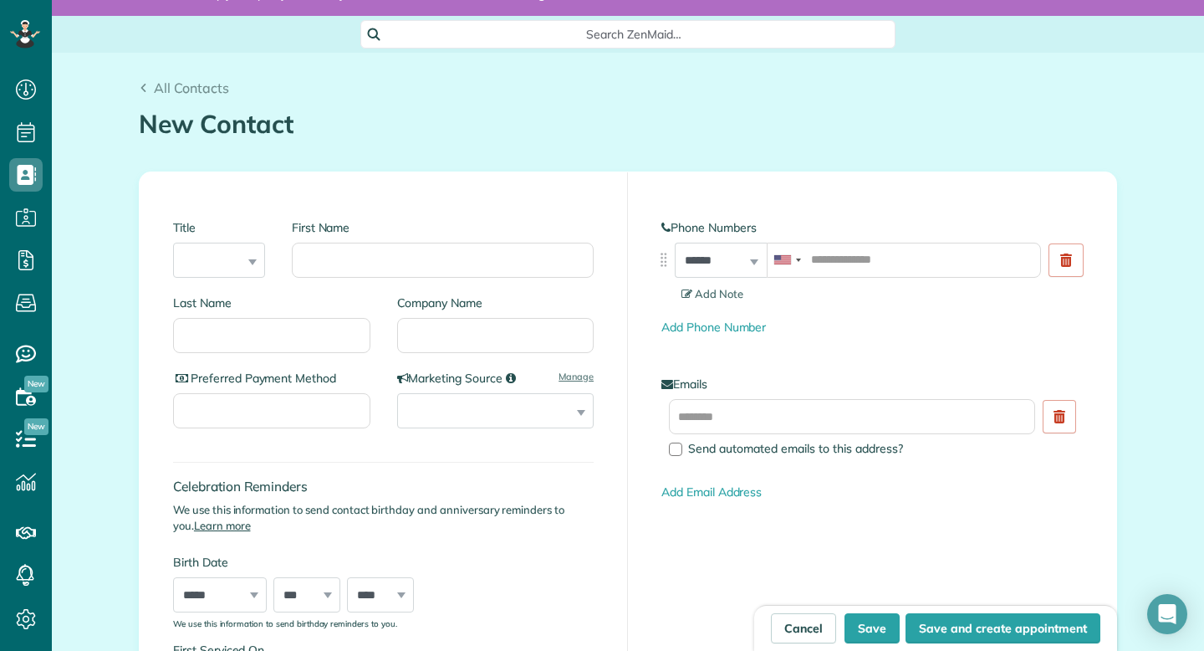
scroll to position [50, 0]
click at [582, 404] on select "**********" at bounding box center [495, 409] width 197 height 35
click at [576, 375] on link "Manage" at bounding box center [576, 375] width 35 height 13
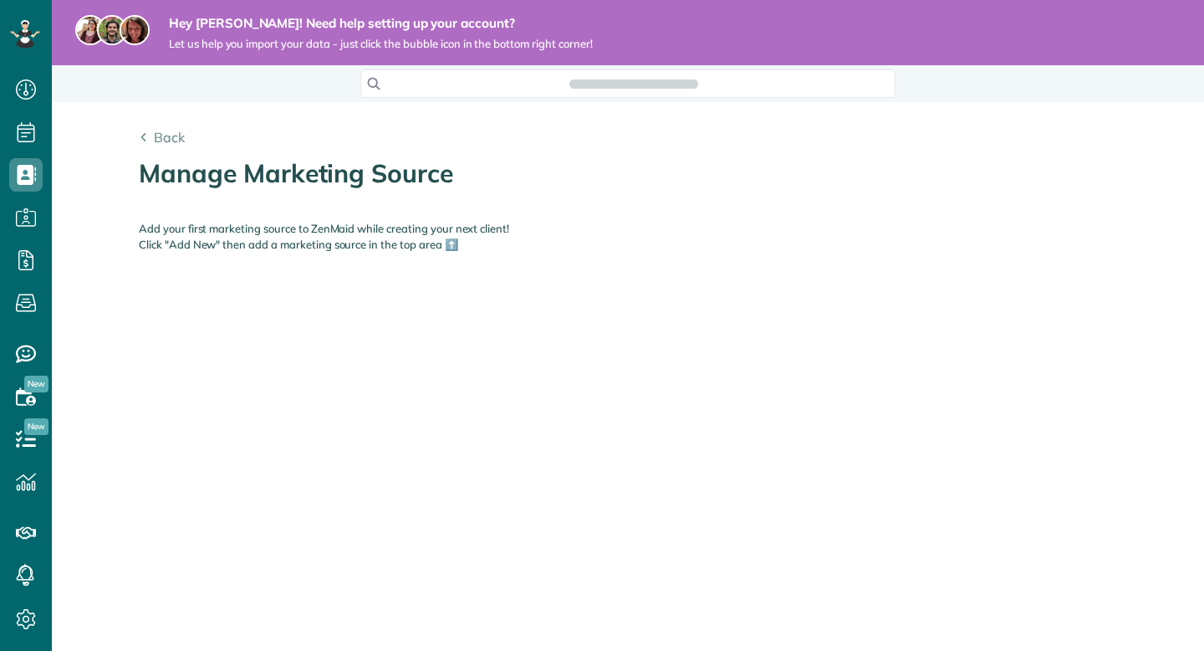
scroll to position [8, 8]
click at [162, 135] on span "Back" at bounding box center [169, 137] width 31 height 17
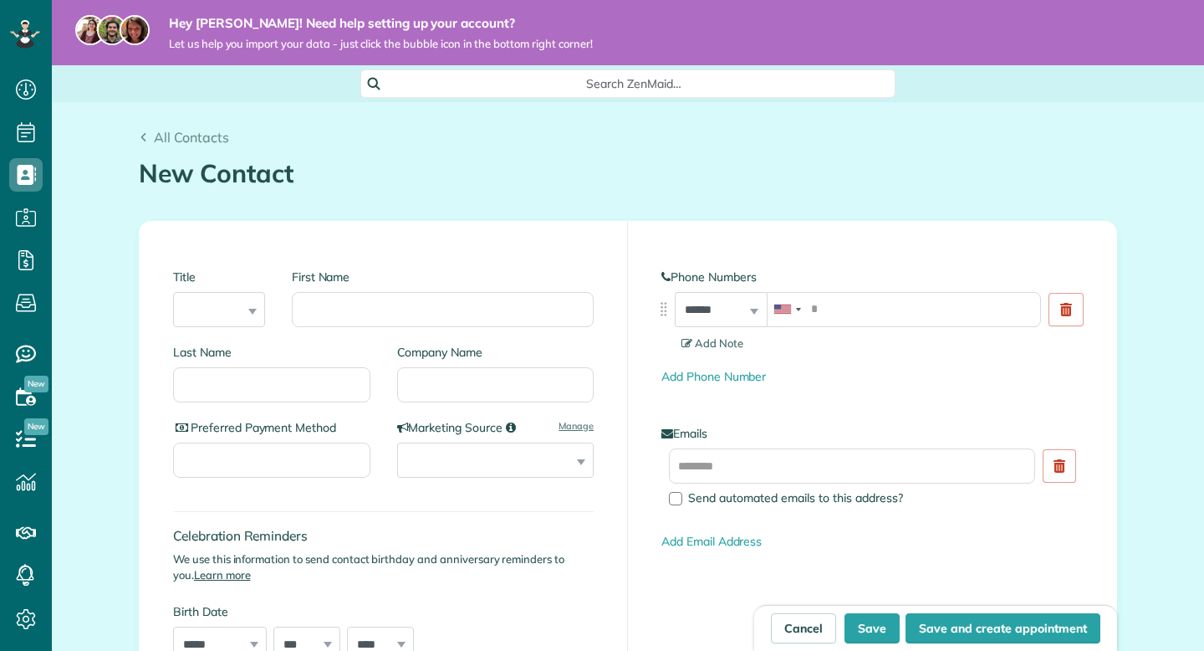
scroll to position [8, 8]
click at [577, 426] on link "Manage" at bounding box center [576, 425] width 35 height 13
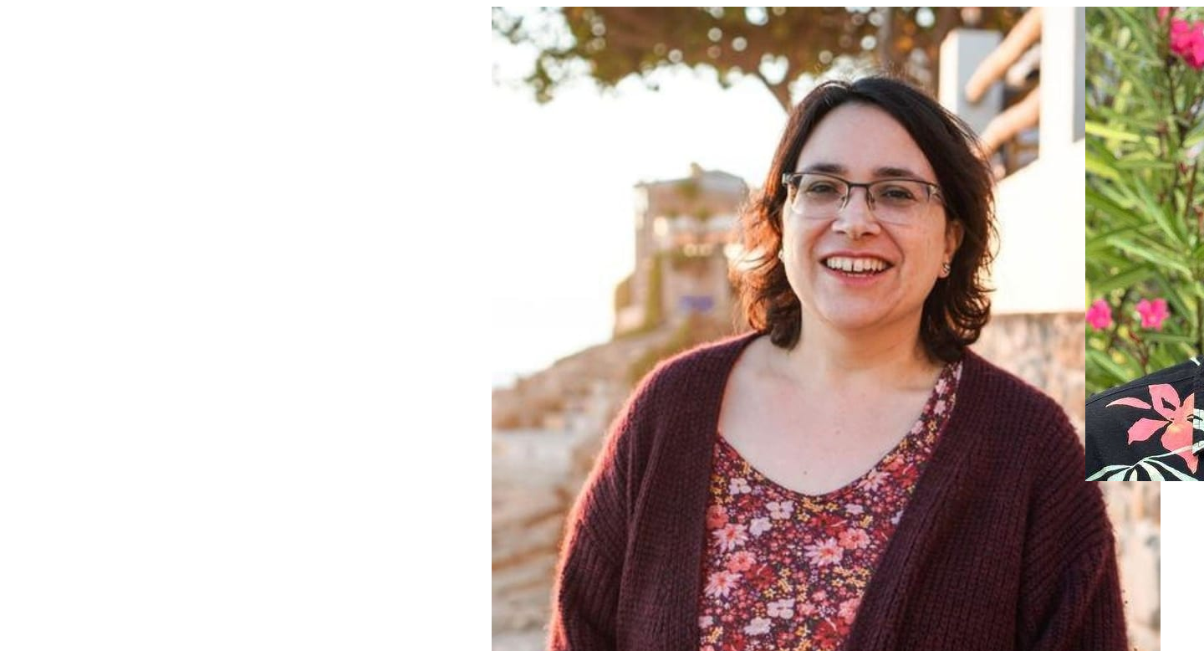
scroll to position [8, 8]
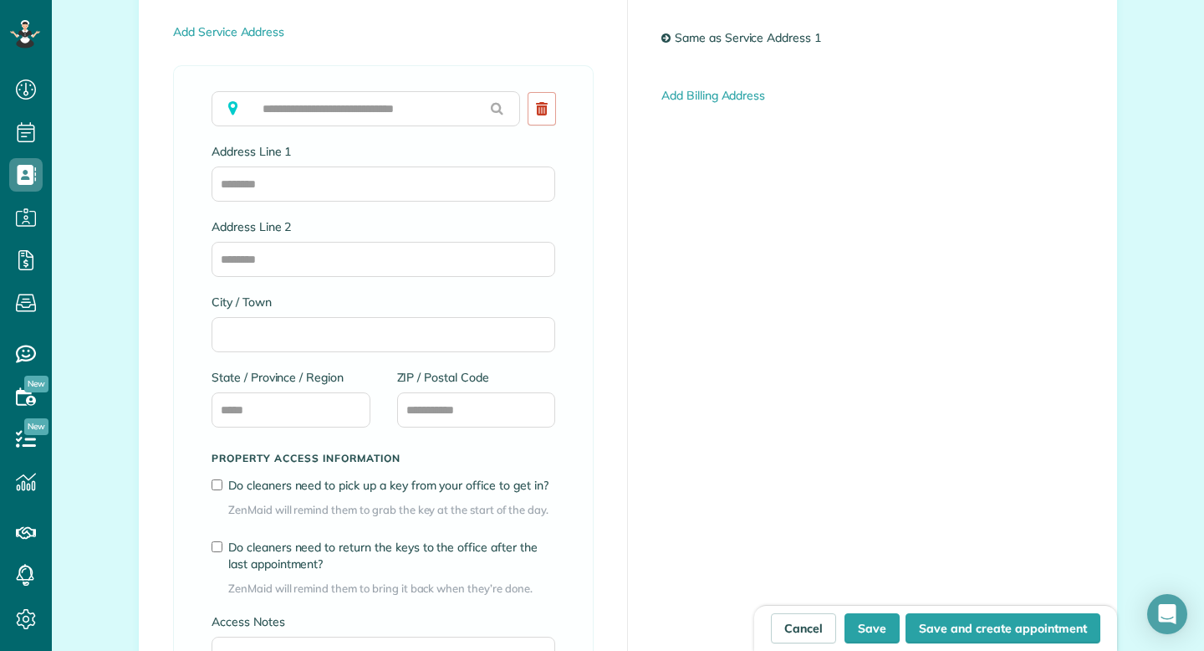
scroll to position [902, 0]
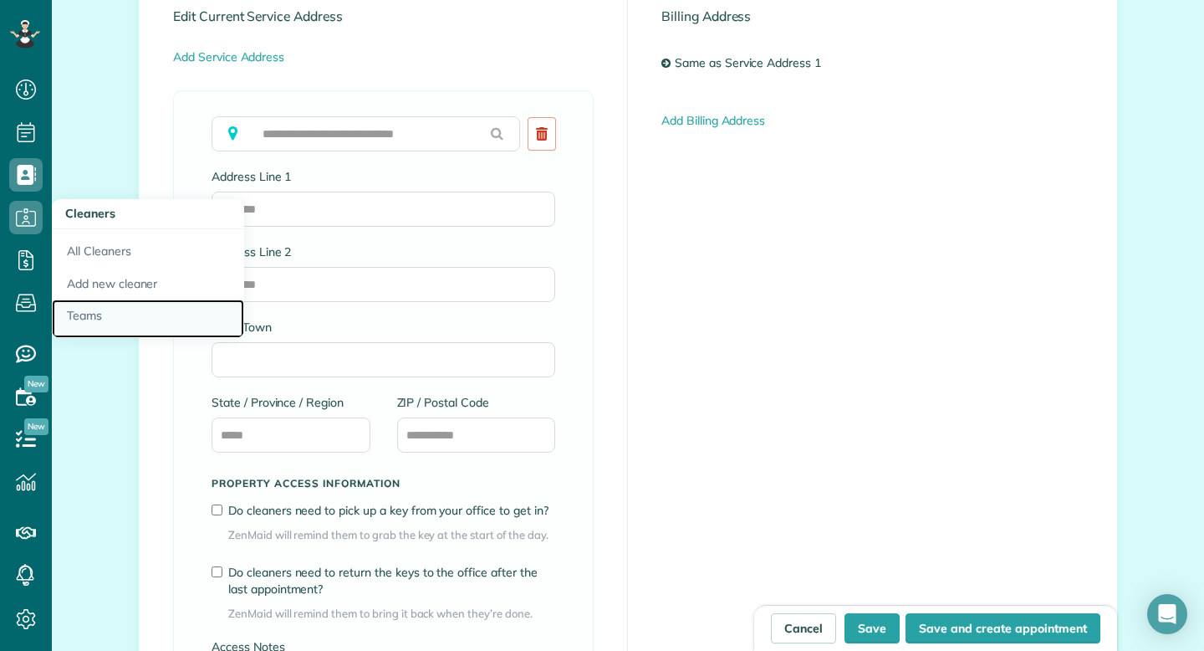
click at [106, 317] on link "Teams" at bounding box center [148, 318] width 192 height 38
click at [95, 317] on link "Teams" at bounding box center [148, 318] width 192 height 38
